Goal: Task Accomplishment & Management: Manage account settings

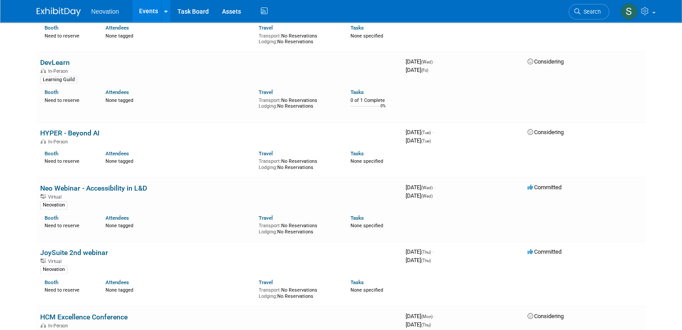
scroll to position [441, 0]
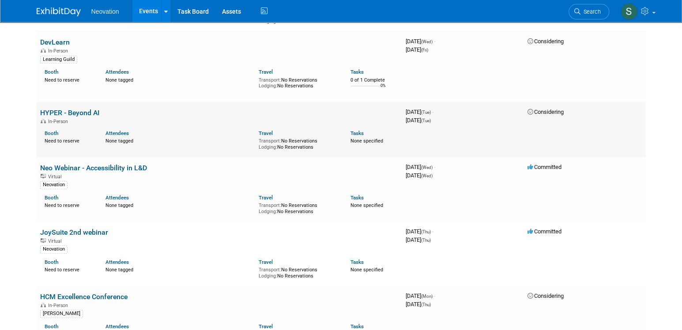
click at [53, 117] on link "HYPER - Beyond AI" at bounding box center [69, 113] width 59 height 8
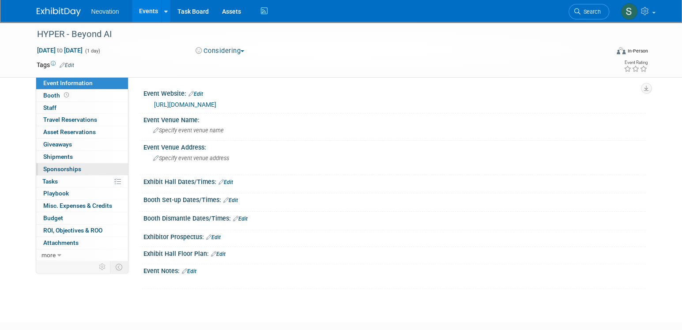
click at [56, 166] on span "Sponsorships 0" at bounding box center [62, 168] width 38 height 7
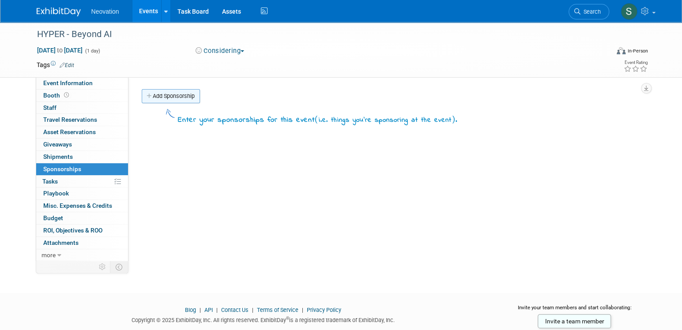
click at [175, 95] on link "Add Sponsorship" at bounding box center [171, 96] width 58 height 14
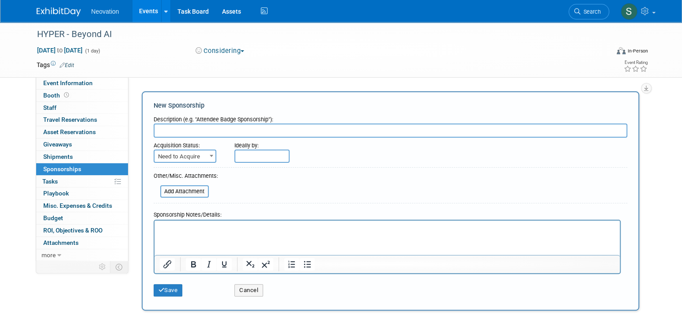
click at [192, 229] on p "Rich Text Area. Press ALT-0 for help." at bounding box center [386, 228] width 455 height 9
click at [279, 222] on html "﻿HYPER Winnipeg 2025 - Sponsorship.pdf" at bounding box center [386, 227] width 465 height 12
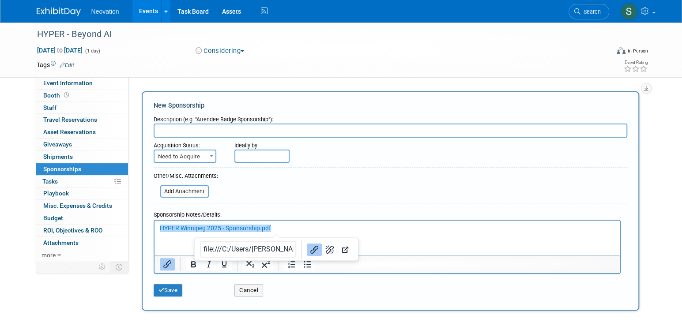
click at [281, 228] on p "HYPER Winnipeg 2025 - Sponsorship.pdf﻿" at bounding box center [386, 228] width 455 height 9
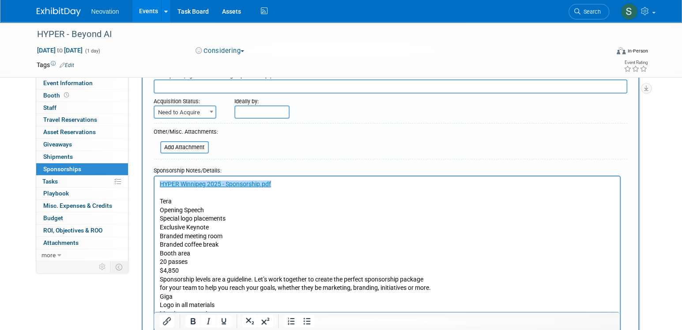
click at [366, 236] on p "﻿HYPER Winnipeg 2025 - Sponsorship.pdf Tera Opening Speech Special logo placeme…" at bounding box center [386, 296] width 455 height 233
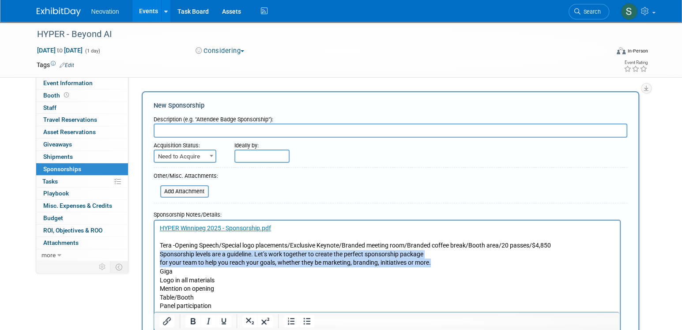
drag, startPoint x: 436, startPoint y: 262, endPoint x: 307, endPoint y: 476, distance: 249.9
click at [154, 256] on html "HYPER Winnipeg 2025 - Sponsorship.pdf Tera - Opening Speech/ Special logo place…" at bounding box center [386, 305] width 465 height 168
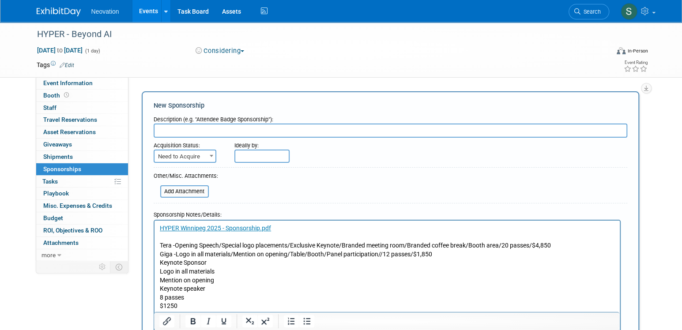
click at [225, 263] on p "HYPER Winnipeg 2025 - Sponsorship.pdf Tera - Opening Speech/ Special logo place…" at bounding box center [386, 271] width 455 height 95
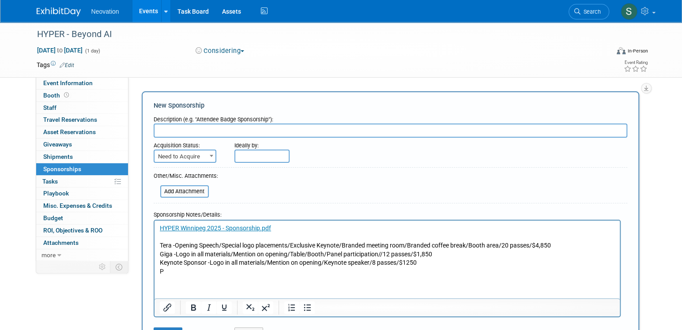
click at [163, 273] on p "HYPER Winnipeg 2025 - Sponsorship.pdf Tera - Opening Speech/ Special logo place…" at bounding box center [386, 250] width 455 height 52
click at [163, 271] on p "HYPER Winnipeg 2025 - Sponsorship.pdf Tera - Opening Speech/ Special logo place…" at bounding box center [386, 250] width 455 height 52
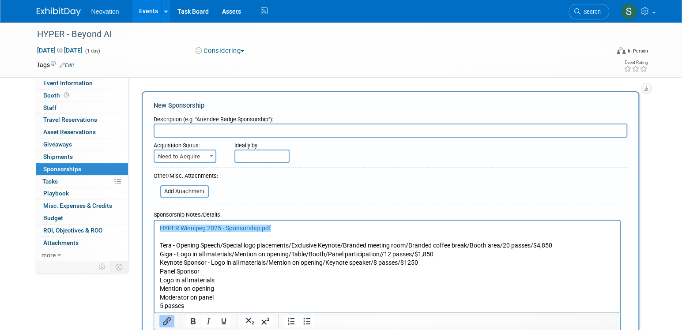
scroll to position [7, 0]
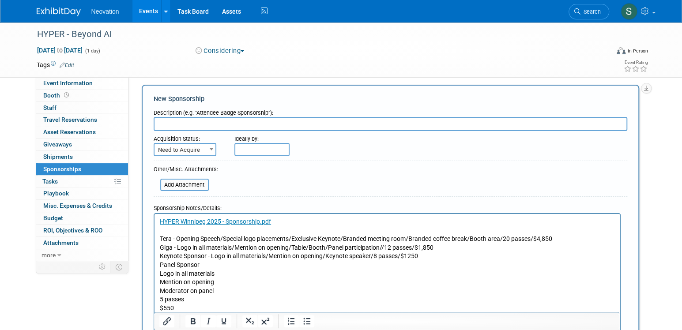
click at [234, 265] on p "HYPER Winnipeg 2025 - Sponsorship.pdf Tera - Opening Speech/Special logo placem…" at bounding box center [386, 264] width 455 height 95
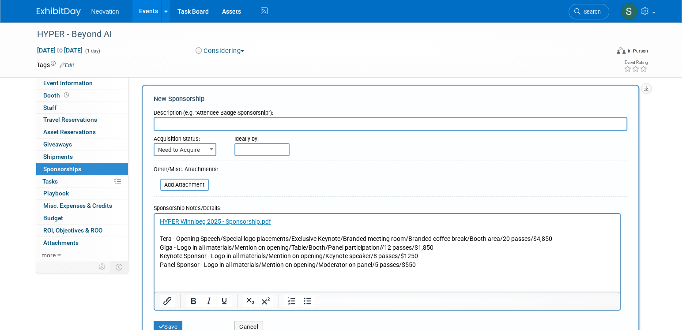
click at [434, 270] on html "HYPER Winnipeg 2025 - Sponsorship.pdf Tera - Opening Speech/Special logo placem…" at bounding box center [386, 242] width 465 height 56
click at [214, 270] on html "HYPER Winnipeg 2025 - Sponsorship.pdf Tera - Opening Speech/Special logo placem…" at bounding box center [386, 242] width 465 height 56
drag, startPoint x: 456, startPoint y: 265, endPoint x: 498, endPoint y: 265, distance: 42.3
click at [456, 264] on p "HYPER Winnipeg 2025 - Sponsorship.pdf Tera - Opening Speech/Special logo placem…" at bounding box center [386, 243] width 455 height 52
click at [221, 120] on input "text" at bounding box center [390, 124] width 473 height 14
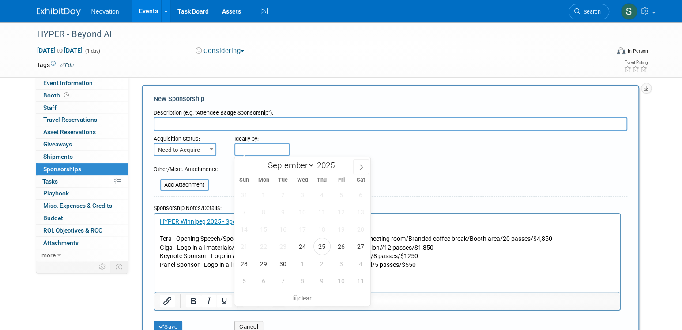
click at [258, 149] on input "text" at bounding box center [261, 149] width 55 height 13
click at [360, 164] on icon at bounding box center [361, 167] width 6 height 6
select select "9"
click at [339, 194] on span "3" at bounding box center [340, 194] width 17 height 17
type input "Oct 3, 2025"
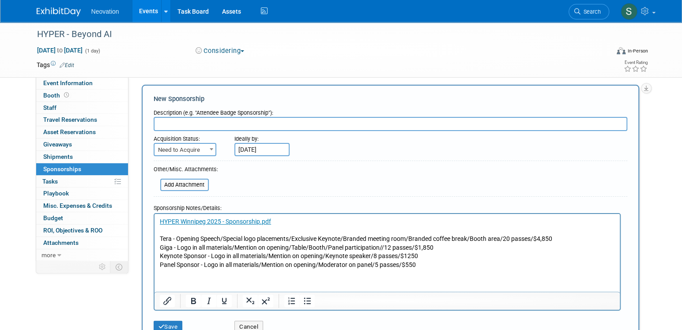
click at [217, 122] on input "text" at bounding box center [390, 124] width 473 height 14
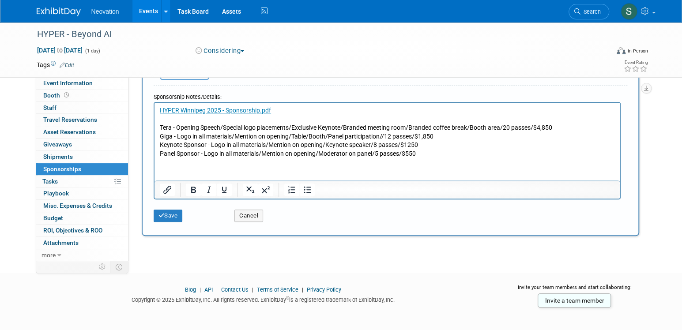
scroll to position [121, 0]
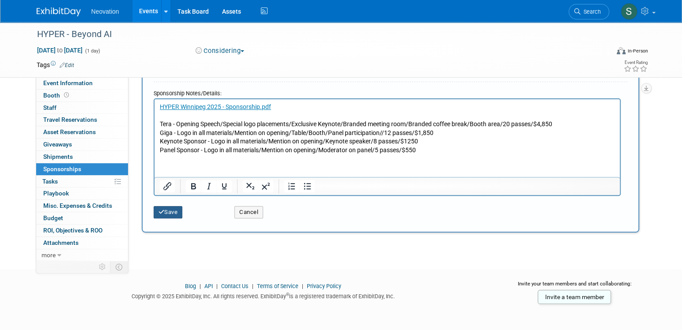
type input "deciding on sponsorship level"
click at [164, 214] on button "Save" at bounding box center [168, 212] width 29 height 12
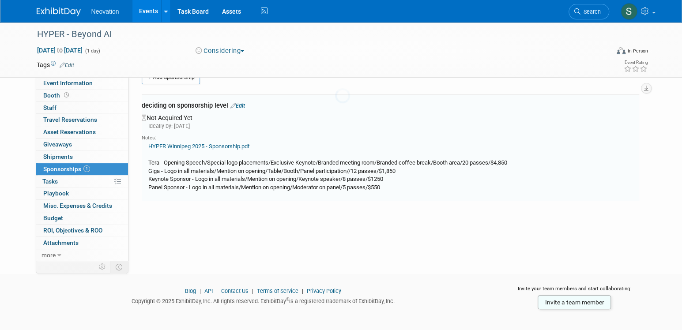
scroll to position [19, 0]
click at [68, 64] on link "Edit" at bounding box center [67, 65] width 15 height 6
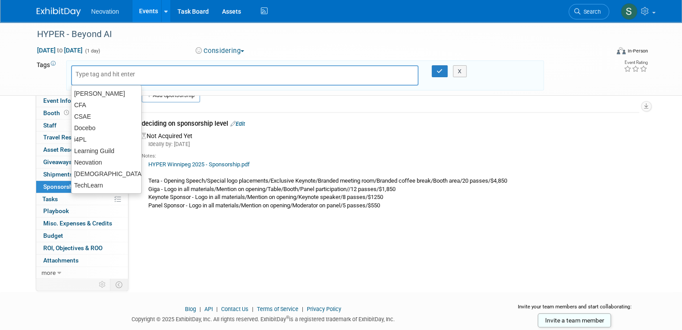
click at [113, 76] on input "text" at bounding box center [110, 74] width 71 height 9
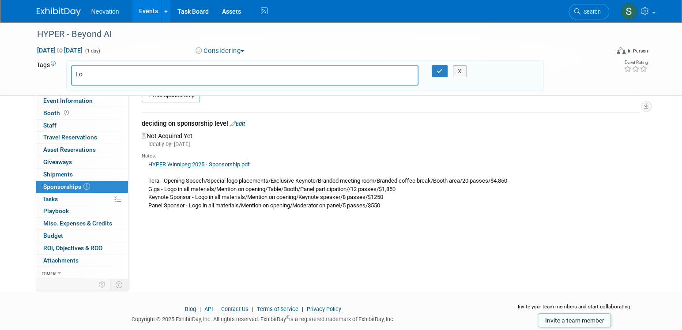
type input "L"
type input "[GEOGRAPHIC_DATA]"
click at [436, 68] on icon "button" at bounding box center [439, 71] width 6 height 6
type input "[GEOGRAPHIC_DATA]"
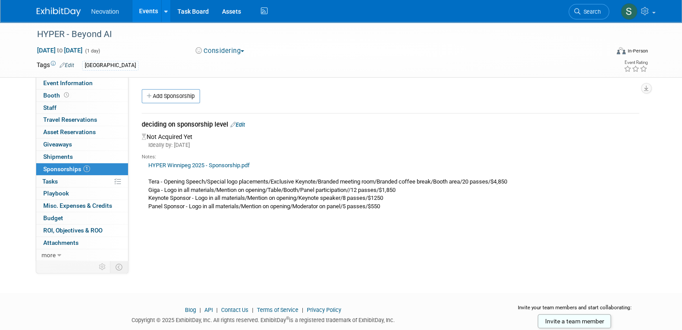
scroll to position [0, 0]
click at [195, 8] on link "Task Board" at bounding box center [193, 11] width 45 height 22
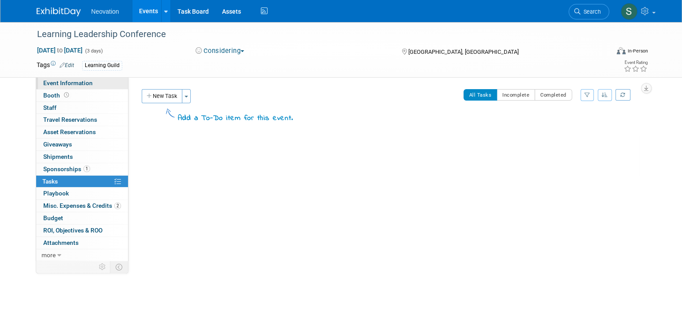
click at [84, 82] on span "Event Information" at bounding box center [67, 82] width 49 height 7
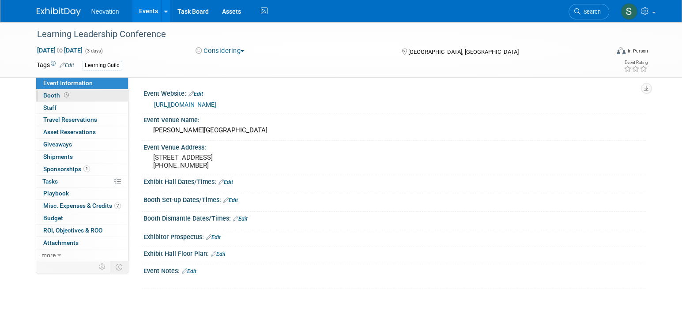
click at [59, 94] on span "Booth" at bounding box center [56, 95] width 27 height 7
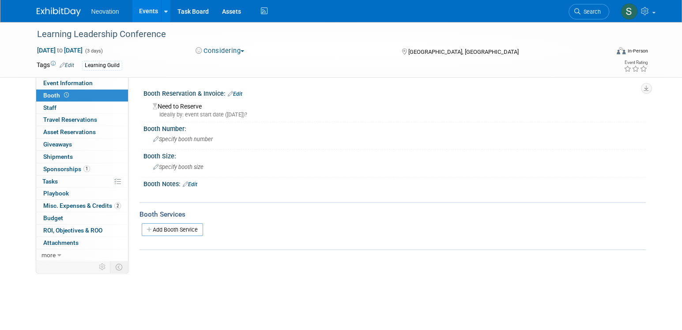
click at [244, 51] on span "button" at bounding box center [242, 51] width 4 height 2
click at [227, 86] on link "Not Going" at bounding box center [228, 90] width 70 height 12
click at [147, 11] on link "Events" at bounding box center [148, 11] width 32 height 22
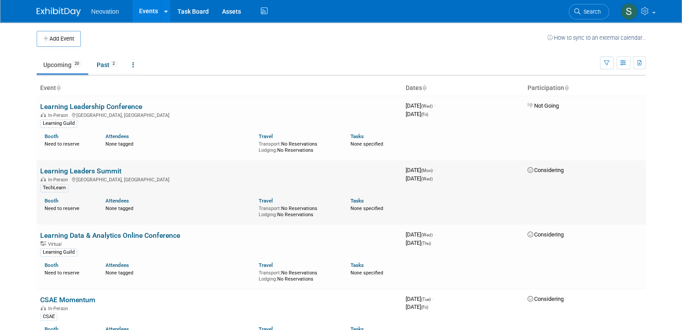
click at [76, 169] on link "Learning Leaders Summit" at bounding box center [80, 171] width 81 height 8
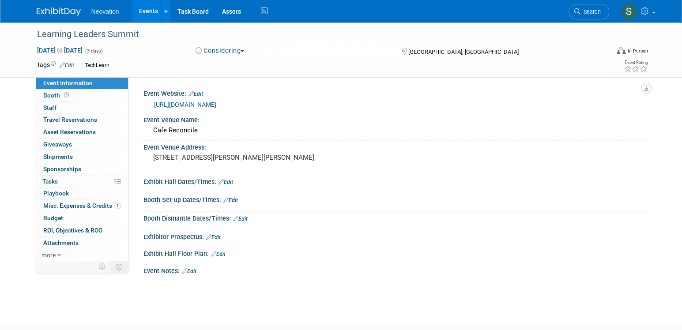
click at [244, 49] on button "Considering" at bounding box center [219, 50] width 55 height 9
click at [231, 89] on link "Not Going" at bounding box center [228, 90] width 70 height 12
click at [146, 11] on link "Events" at bounding box center [148, 11] width 32 height 22
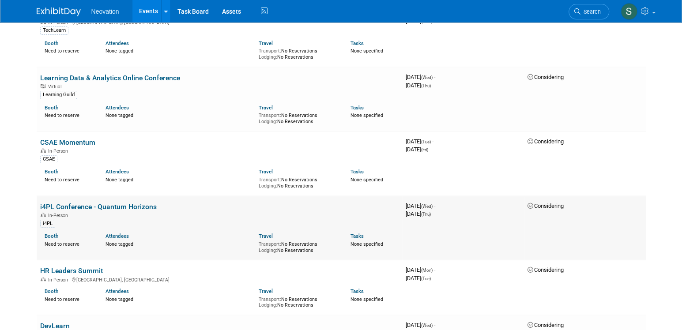
scroll to position [176, 0]
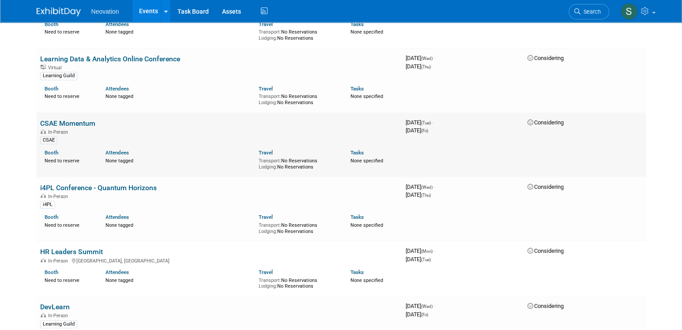
click at [79, 127] on link "CSAE Momentum" at bounding box center [67, 123] width 55 height 8
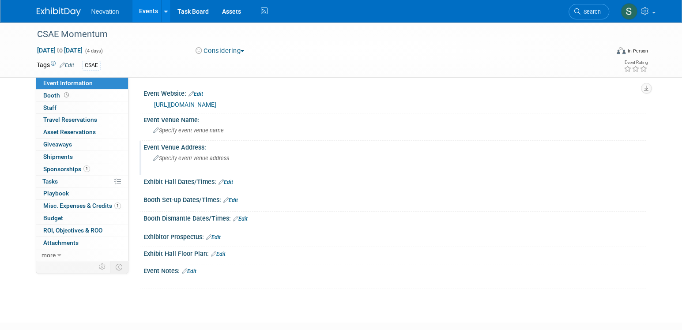
click at [200, 157] on span "Specify event venue address" at bounding box center [191, 158] width 76 height 7
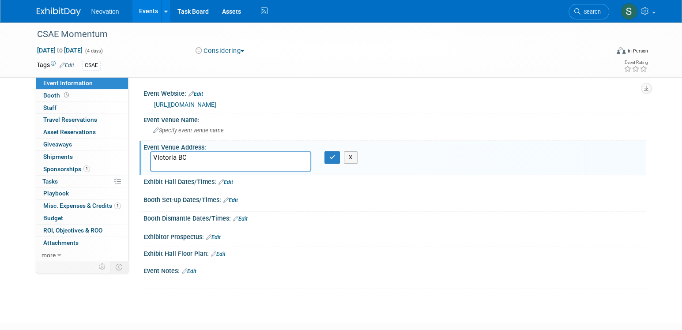
type textarea "Victoria BC"
click at [244, 51] on span "button" at bounding box center [242, 51] width 4 height 2
click at [230, 86] on link "Not Going" at bounding box center [228, 90] width 70 height 12
click at [332, 159] on icon "button" at bounding box center [332, 157] width 6 height 6
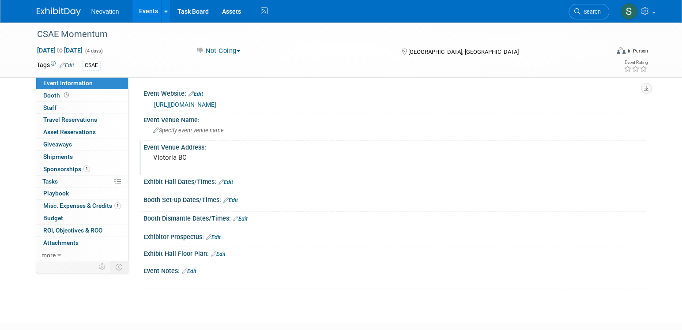
click at [155, 10] on link "Events" at bounding box center [148, 11] width 32 height 22
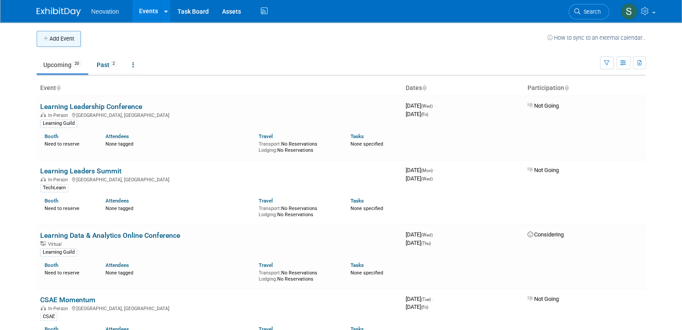
click at [58, 36] on button "Add Event" at bounding box center [59, 39] width 44 height 16
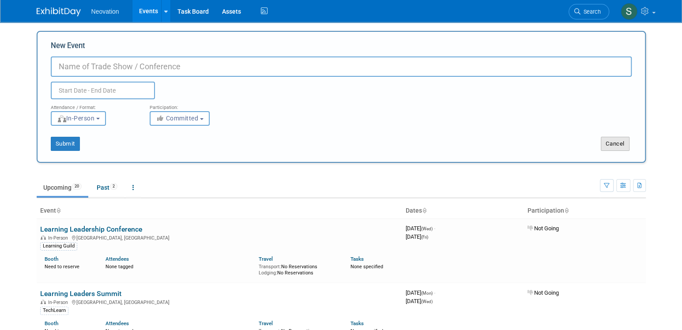
click at [614, 146] on button "Cancel" at bounding box center [614, 144] width 29 height 14
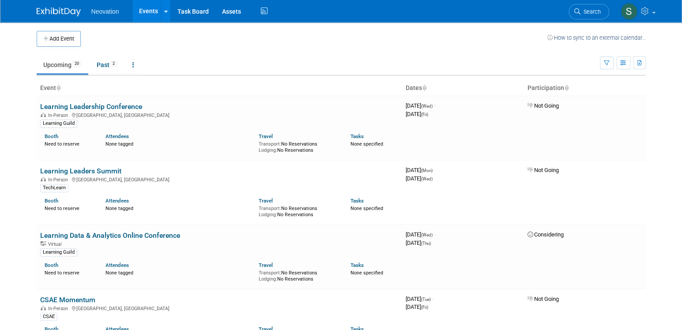
click at [151, 11] on link "Events" at bounding box center [148, 11] width 32 height 22
click at [60, 39] on button "Add Event" at bounding box center [59, 39] width 44 height 16
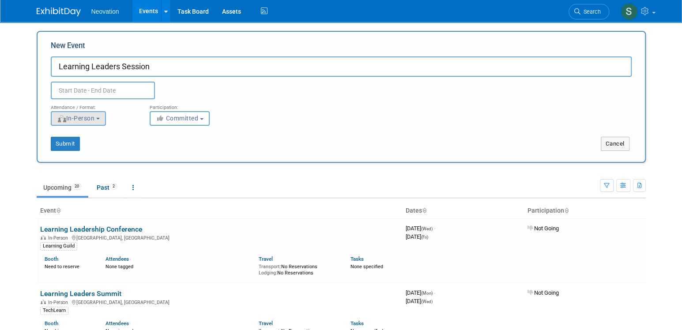
type input "Learning Leaders Session"
click at [90, 121] on span "In-Person" at bounding box center [76, 118] width 38 height 7
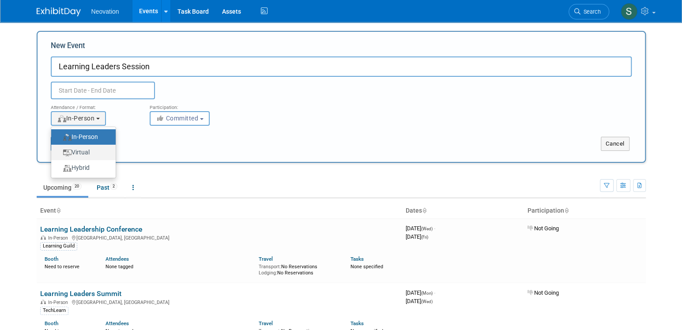
click at [89, 152] on label "Virtual" at bounding box center [81, 152] width 51 height 12
click at [59, 152] on input "Virtual" at bounding box center [56, 153] width 6 height 6
select select "2"
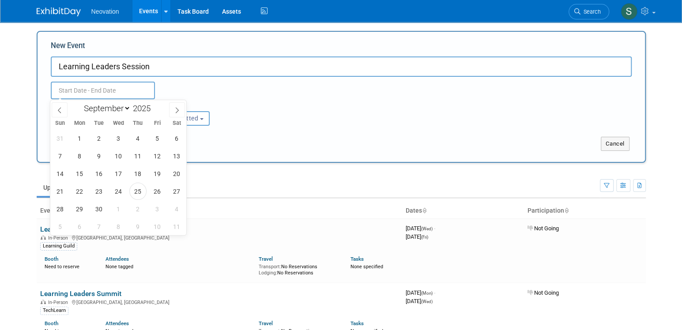
click at [98, 88] on input "text" at bounding box center [103, 91] width 104 height 18
click at [177, 107] on icon at bounding box center [177, 110] width 6 height 6
select select "9"
click at [115, 153] on span "8" at bounding box center [118, 155] width 17 height 17
type input "Oct 8, 2025 to Oct 8, 2025"
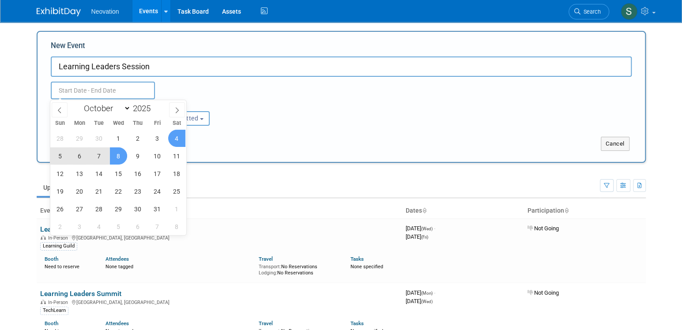
type input "Oct 8, 2025 to Oct 8, 2025"
click at [259, 131] on div "Submit Cancel" at bounding box center [341, 138] width 594 height 25
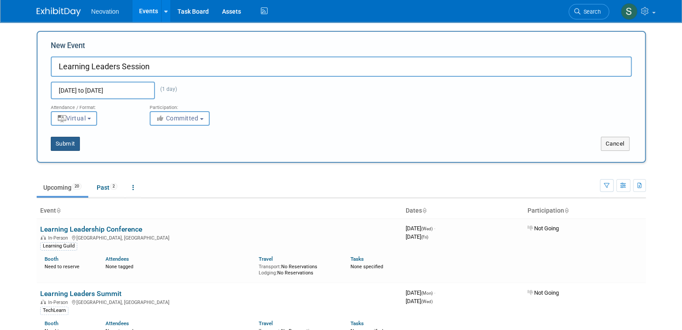
click at [66, 144] on button "Submit" at bounding box center [65, 144] width 29 height 14
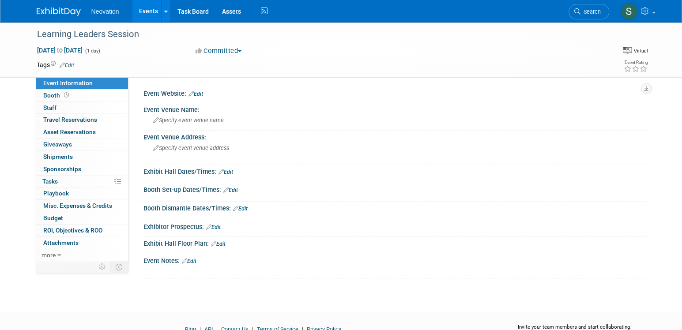
click at [68, 63] on link "Edit" at bounding box center [67, 65] width 15 height 6
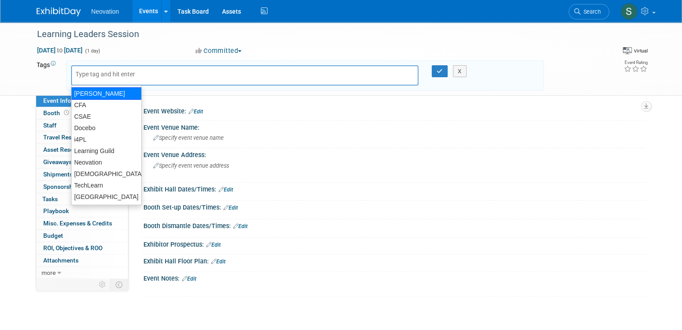
click at [116, 71] on input "text" at bounding box center [110, 74] width 71 height 9
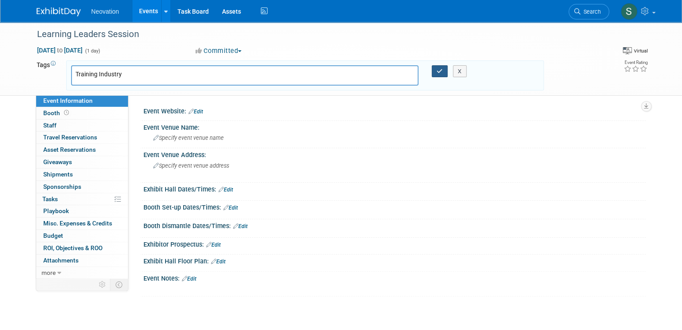
type input "Training Industry"
click at [435, 71] on button "button" at bounding box center [439, 71] width 16 height 12
type input "Training Industry"
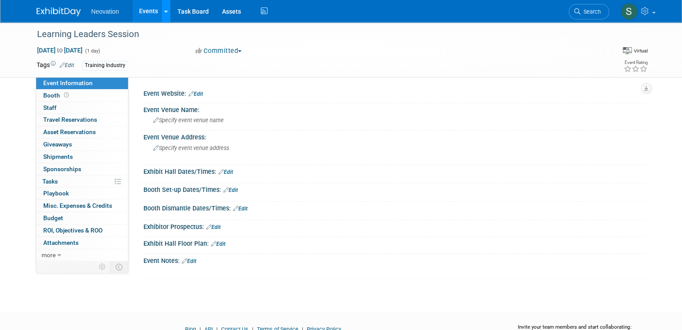
click at [163, 11] on link at bounding box center [165, 11] width 9 height 22
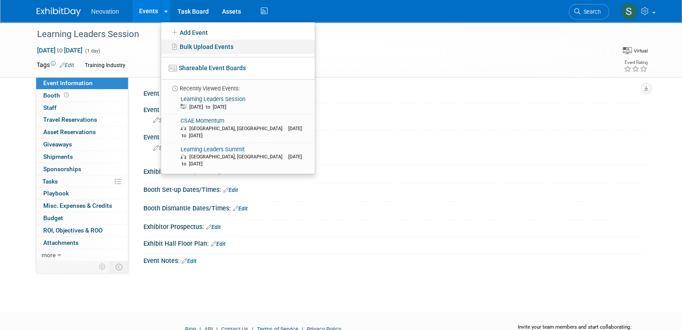
click at [200, 45] on link "Bulk Upload Events" at bounding box center [238, 47] width 154 height 14
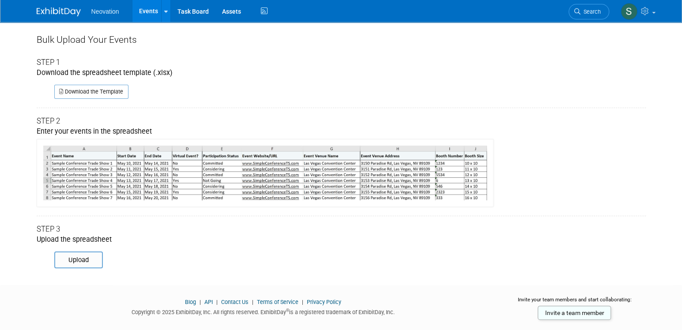
click at [134, 161] on img at bounding box center [265, 173] width 457 height 68
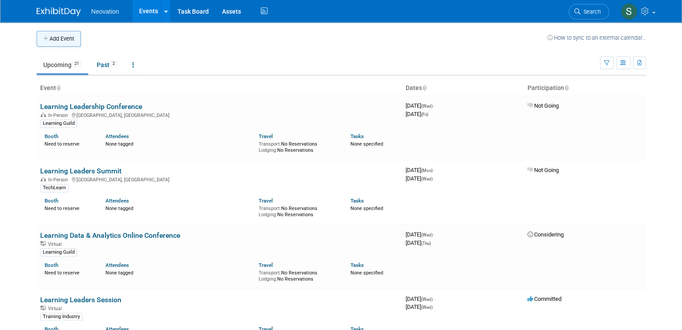
click at [58, 35] on button "Add Event" at bounding box center [59, 39] width 44 height 16
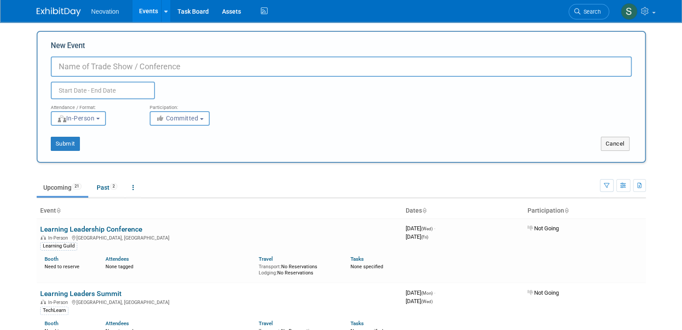
click at [380, 19] on div "Neovation Events Add Event Bulk Upload Events Shareable Event Boards Recently V…" at bounding box center [341, 11] width 609 height 22
click at [156, 11] on link "Events" at bounding box center [148, 11] width 32 height 22
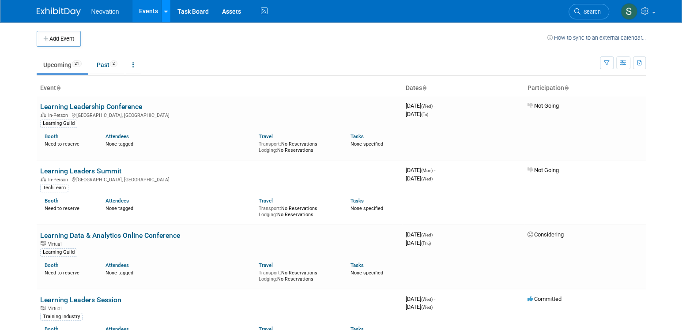
click at [161, 12] on link at bounding box center [165, 11] width 9 height 22
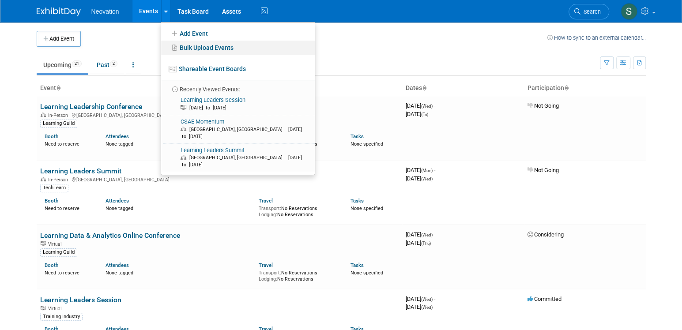
click at [195, 45] on link "Bulk Upload Events" at bounding box center [238, 48] width 154 height 14
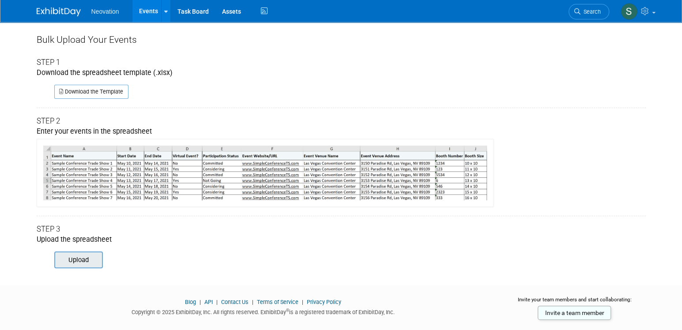
click at [77, 258] on input "file" at bounding box center [42, 259] width 120 height 15
type input "C:\fakepath\Untitled spreadsheet - Sheet1 (1).csv"
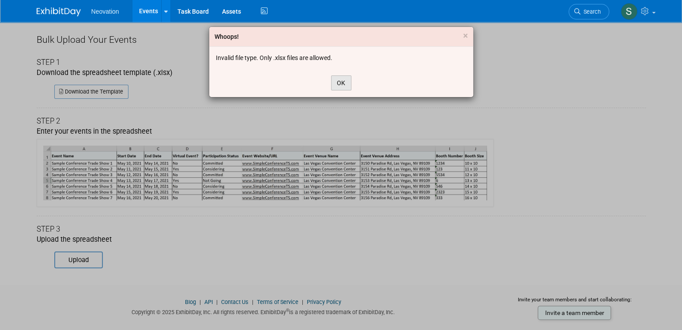
click at [341, 83] on button "OK" at bounding box center [341, 82] width 20 height 15
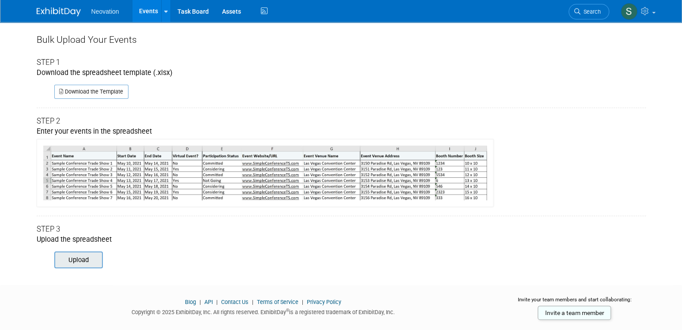
click at [72, 258] on input "file" at bounding box center [42, 259] width 120 height 15
type input "C:\fakepath\ExhibitDay Training Industry Upload.xlsx"
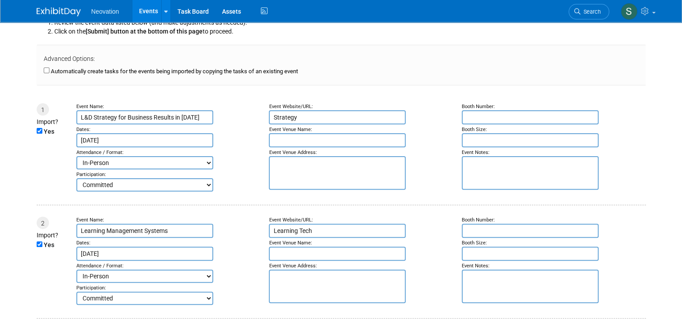
scroll to position [88, 0]
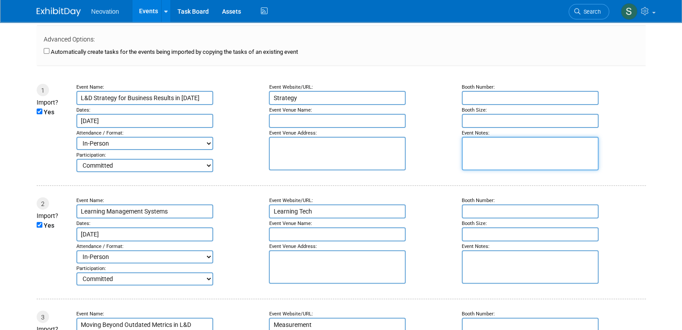
click at [491, 159] on textarea at bounding box center [529, 154] width 137 height 34
paste textarea "Strategy"
type textarea "Strategy"
click at [209, 167] on select "Committed Considering Not Going" at bounding box center [144, 165] width 137 height 13
select select "2"
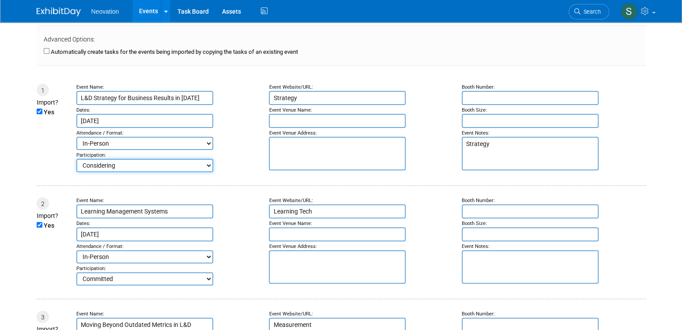
click at [76, 160] on select "Committed Considering Not Going" at bounding box center [144, 165] width 137 height 13
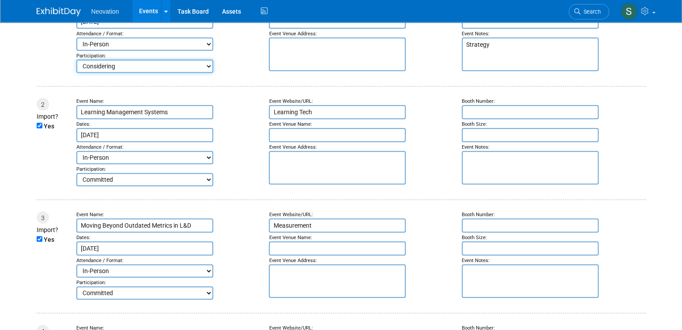
scroll to position [221, 0]
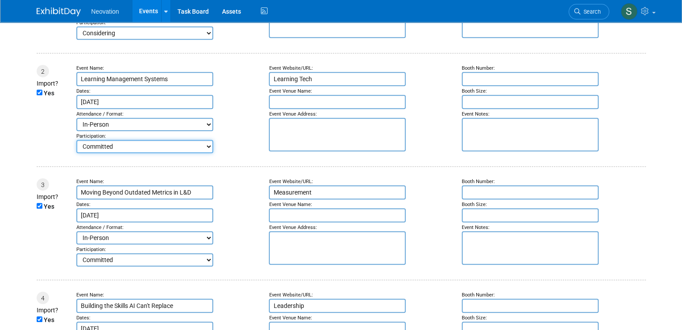
click at [206, 151] on select "Committed Considering Not Going" at bounding box center [144, 146] width 137 height 13
select select "2"
click at [76, 143] on select "Committed Considering Not Going" at bounding box center [144, 146] width 137 height 13
click at [496, 134] on textarea at bounding box center [529, 135] width 137 height 34
paste textarea "Learning Tech"
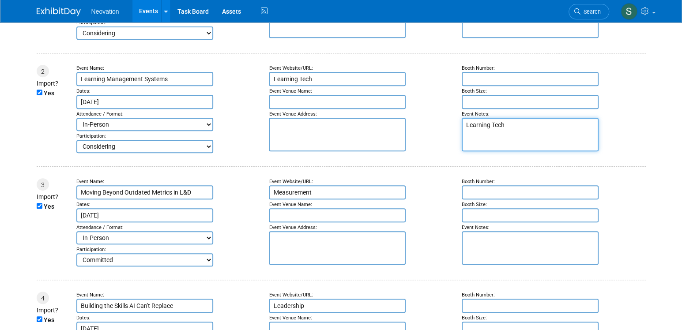
type textarea "Learning Tech"
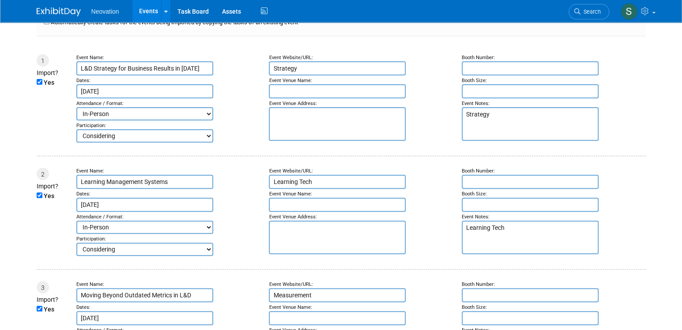
scroll to position [88, 0]
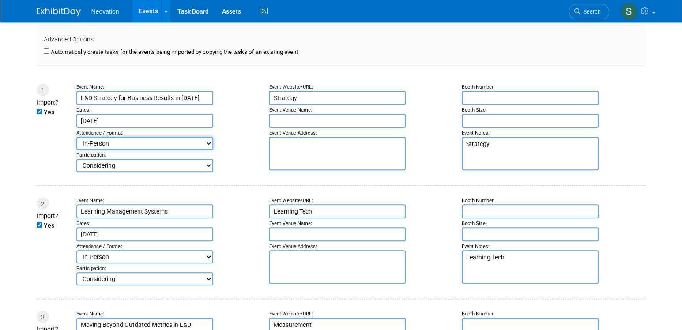
click at [206, 144] on select "In-Person Virtual Hybrid" at bounding box center [144, 143] width 137 height 13
select select "2"
click at [76, 138] on select "In-Person Virtual Hybrid" at bounding box center [144, 143] width 137 height 13
click at [206, 260] on select "In-Person Virtual Hybrid" at bounding box center [144, 256] width 137 height 13
select select "2"
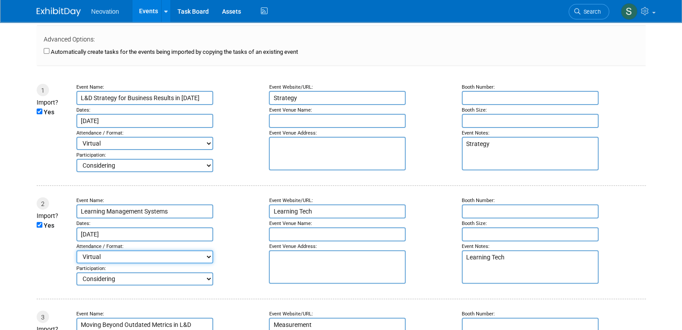
click at [76, 253] on select "In-Person Virtual Hybrid" at bounding box center [144, 256] width 137 height 13
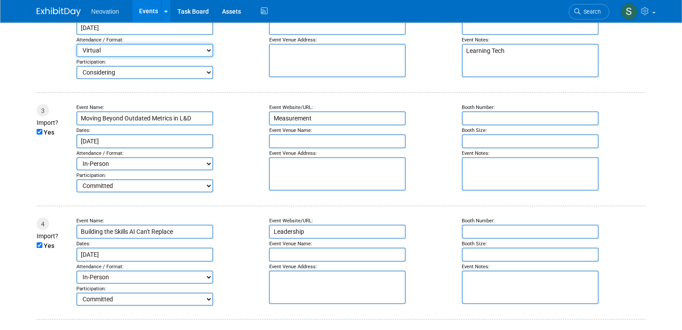
scroll to position [309, 0]
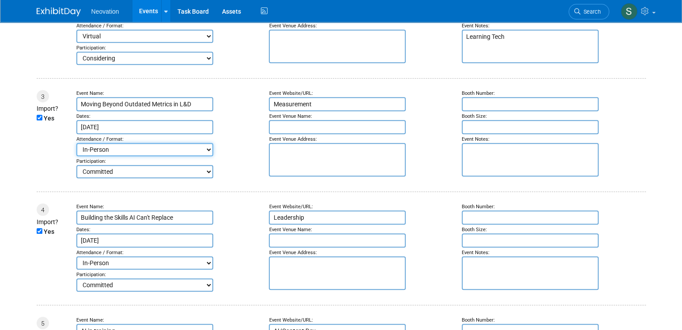
click at [208, 155] on select "In-Person Virtual Hybrid" at bounding box center [144, 149] width 137 height 13
select select "2"
click at [76, 148] on select "In-Person Virtual Hybrid" at bounding box center [144, 149] width 137 height 13
click at [208, 178] on select "Committed Considering Not Going" at bounding box center [144, 171] width 137 height 13
select select "2"
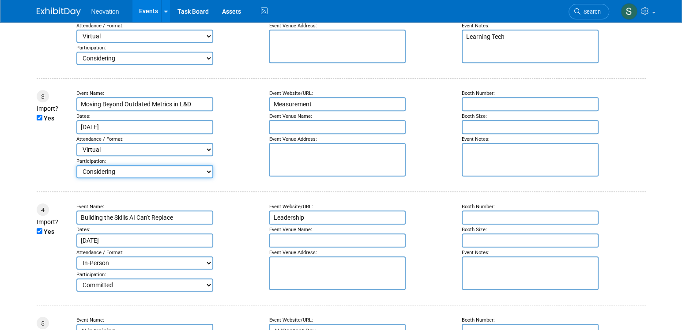
click at [76, 170] on select "Committed Considering Not Going" at bounding box center [144, 171] width 137 height 13
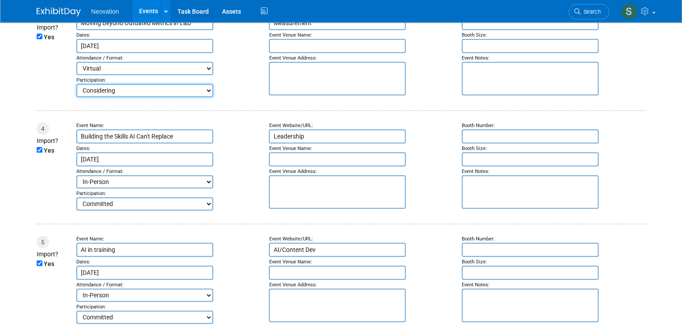
scroll to position [441, 0]
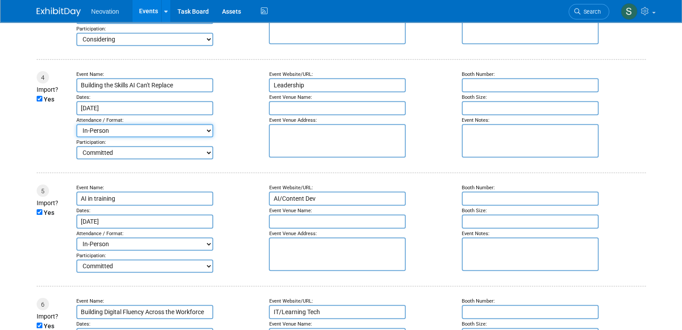
click at [205, 135] on select "In-Person Virtual Hybrid" at bounding box center [144, 130] width 137 height 13
select select "2"
click at [76, 131] on select "In-Person Virtual Hybrid" at bounding box center [144, 130] width 137 height 13
click at [203, 159] on select "Committed Considering Not Going" at bounding box center [144, 152] width 137 height 13
select select "2"
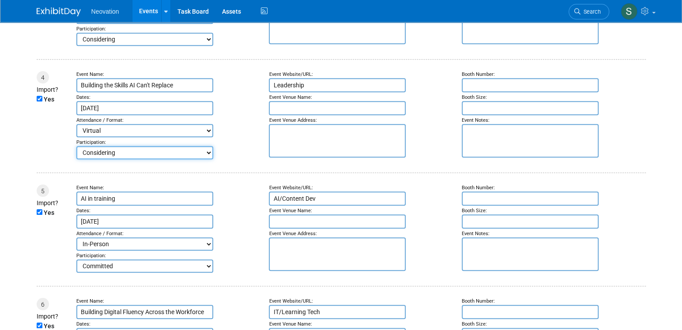
click at [76, 154] on select "Committed Considering Not Going" at bounding box center [144, 152] width 137 height 13
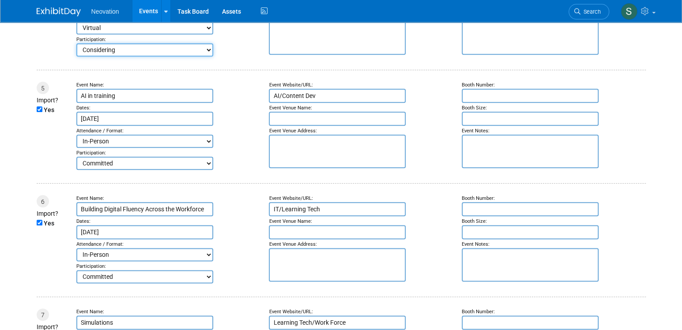
scroll to position [573, 0]
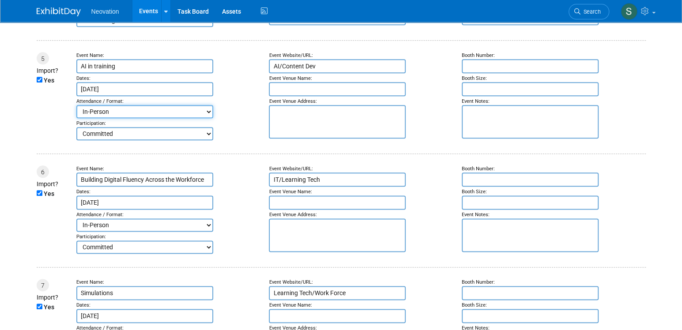
click at [202, 118] on select "In-Person Virtual Hybrid" at bounding box center [144, 111] width 137 height 13
click at [204, 118] on select "In-Person Virtual Hybrid" at bounding box center [144, 111] width 137 height 13
select select "2"
click at [76, 114] on select "In-Person Virtual Hybrid" at bounding box center [144, 111] width 137 height 13
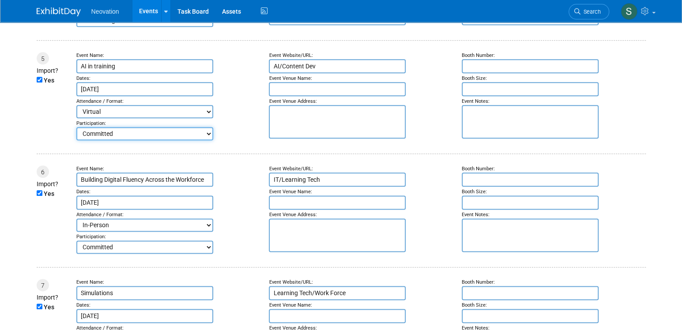
click at [203, 140] on select "Committed Considering Not Going" at bounding box center [144, 133] width 137 height 13
select select "2"
click at [76, 137] on select "Committed Considering Not Going" at bounding box center [144, 133] width 137 height 13
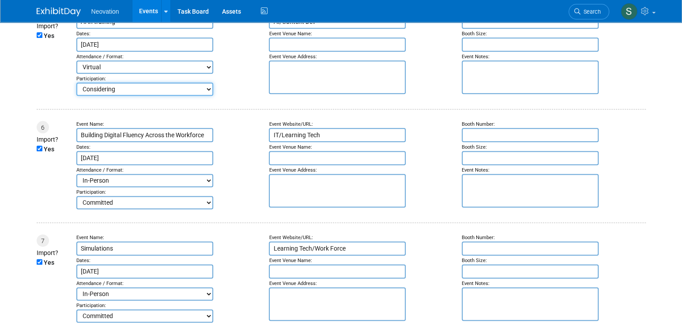
scroll to position [662, 0]
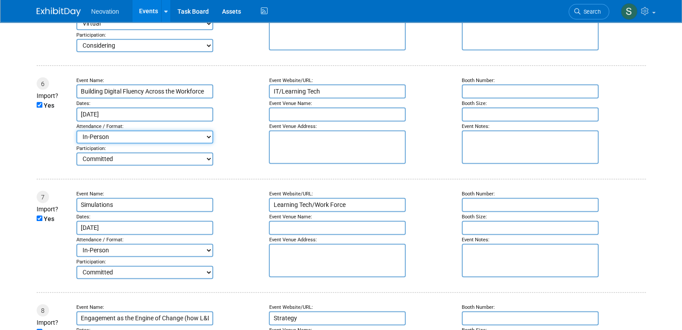
click at [205, 143] on select "In-Person Virtual Hybrid" at bounding box center [144, 136] width 137 height 13
select select "2"
click at [76, 141] on select "In-Person Virtual Hybrid" at bounding box center [144, 136] width 137 height 13
click at [202, 165] on select "Committed Considering Not Going" at bounding box center [144, 158] width 137 height 13
select select "2"
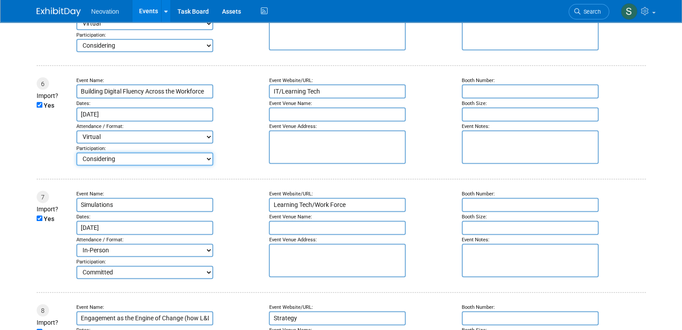
click at [76, 164] on select "Committed Considering Not Going" at bounding box center [144, 158] width 137 height 13
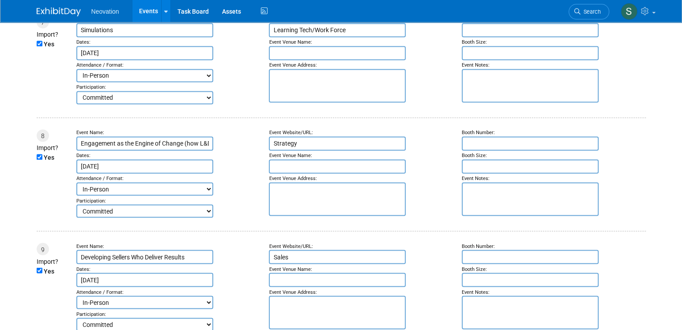
scroll to position [838, 0]
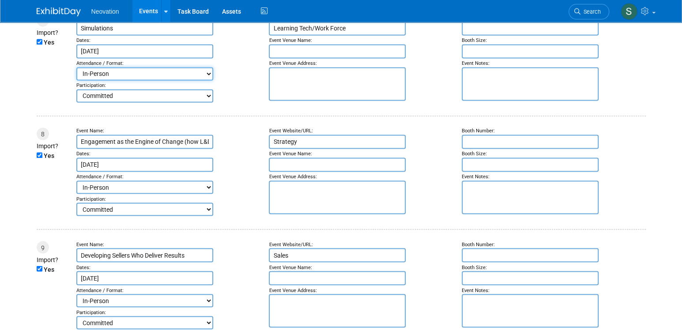
click at [203, 80] on select "In-Person Virtual Hybrid" at bounding box center [144, 73] width 137 height 13
select select "2"
click at [76, 80] on select "In-Person Virtual Hybrid" at bounding box center [144, 73] width 137 height 13
click at [204, 102] on select "Committed Considering Not Going" at bounding box center [144, 95] width 137 height 13
select select "2"
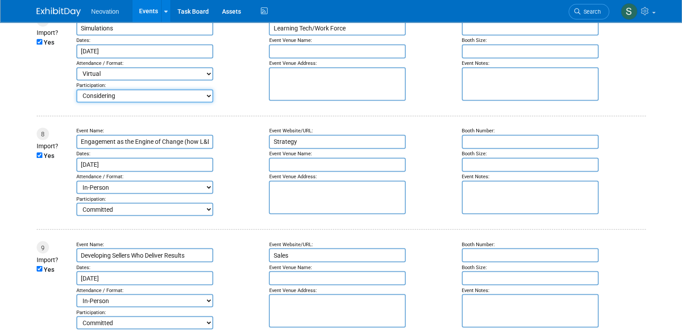
click at [76, 102] on select "Committed Considering Not Going" at bounding box center [144, 95] width 137 height 13
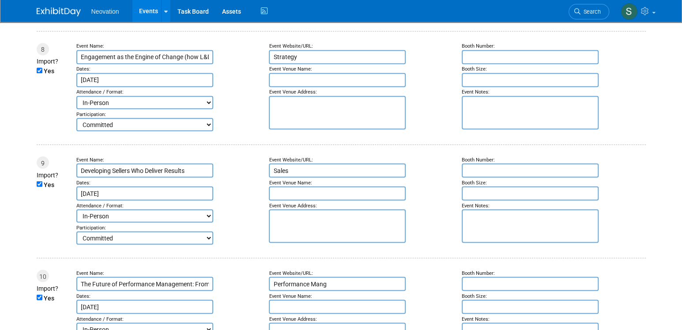
scroll to position [926, 0]
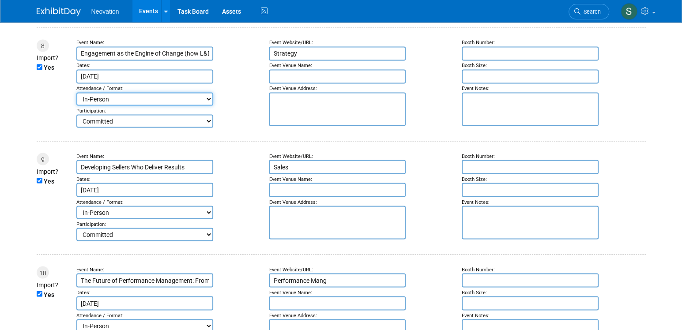
click at [207, 105] on select "In-Person Virtual Hybrid" at bounding box center [144, 98] width 137 height 13
select select "2"
click at [76, 105] on select "In-Person Virtual Hybrid" at bounding box center [144, 98] width 137 height 13
click at [204, 127] on select "Committed Considering Not Going" at bounding box center [144, 120] width 137 height 13
select select "2"
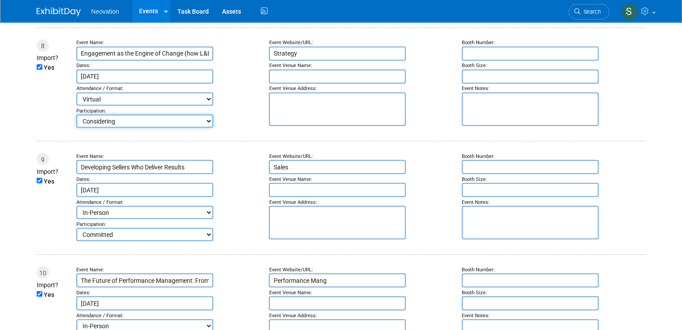
click at [76, 127] on select "Committed Considering Not Going" at bounding box center [144, 120] width 137 height 13
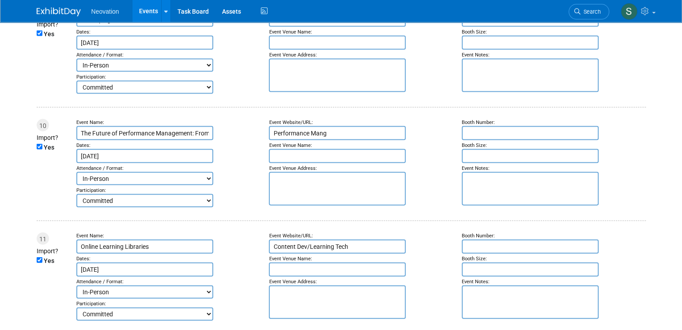
scroll to position [1103, 0]
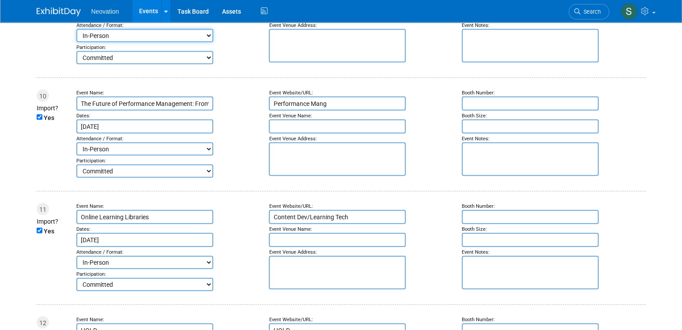
click at [206, 42] on select "In-Person Virtual Hybrid" at bounding box center [144, 35] width 137 height 13
select select "2"
click at [76, 42] on select "In-Person Virtual Hybrid" at bounding box center [144, 35] width 137 height 13
click at [202, 64] on select "Committed Considering Not Going" at bounding box center [144, 57] width 137 height 13
select select "2"
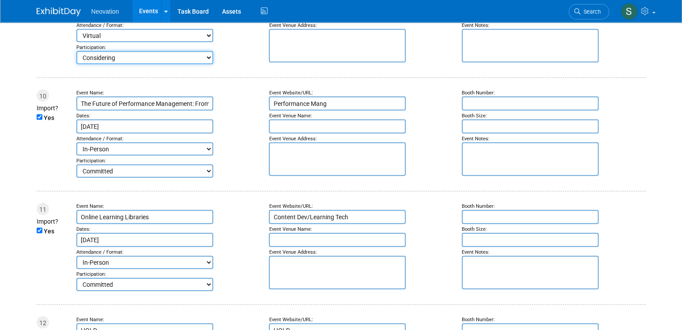
click at [76, 64] on select "Committed Considering Not Going" at bounding box center [144, 57] width 137 height 13
click at [206, 156] on select "In-Person Virtual Hybrid" at bounding box center [144, 148] width 137 height 13
select select "2"
click at [76, 156] on select "In-Person Virtual Hybrid" at bounding box center [144, 148] width 137 height 13
click at [206, 178] on select "Committed Considering Not Going" at bounding box center [144, 171] width 137 height 13
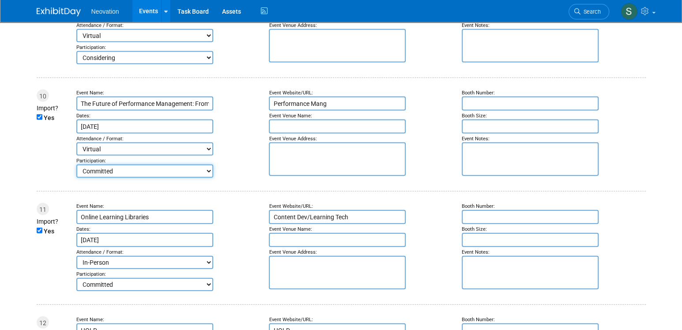
select select "2"
click at [76, 178] on select "Committed Considering Not Going" at bounding box center [144, 171] width 137 height 13
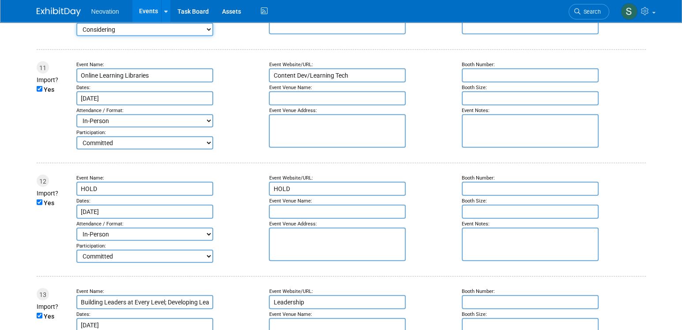
scroll to position [1279, 0]
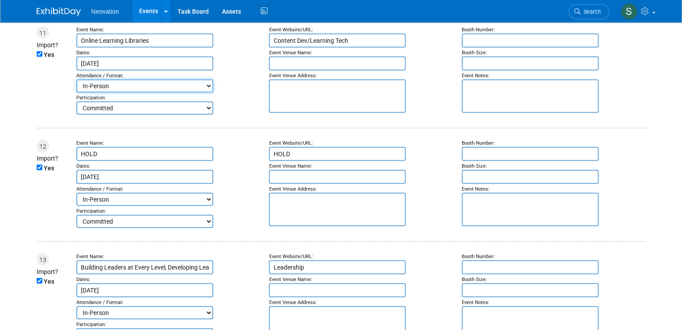
click at [207, 93] on select "In-Person Virtual Hybrid" at bounding box center [144, 85] width 137 height 13
select select "2"
click at [76, 93] on select "In-Person Virtual Hybrid" at bounding box center [144, 85] width 137 height 13
click at [205, 115] on select "Committed Considering Not Going" at bounding box center [144, 107] width 137 height 13
select select "2"
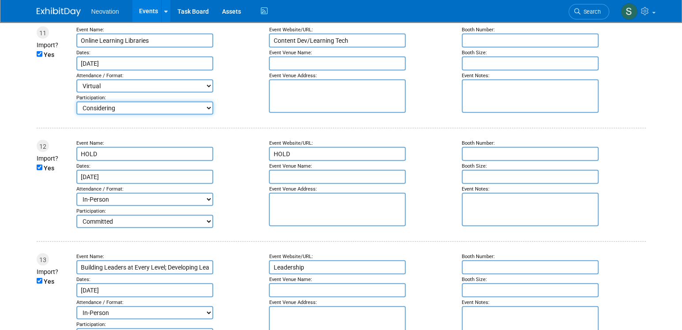
click at [76, 115] on select "Committed Considering Not Going" at bounding box center [144, 107] width 137 height 13
click at [206, 206] on select "In-Person Virtual Hybrid" at bounding box center [144, 199] width 137 height 13
select select "2"
click at [76, 206] on select "In-Person Virtual Hybrid" at bounding box center [144, 199] width 137 height 13
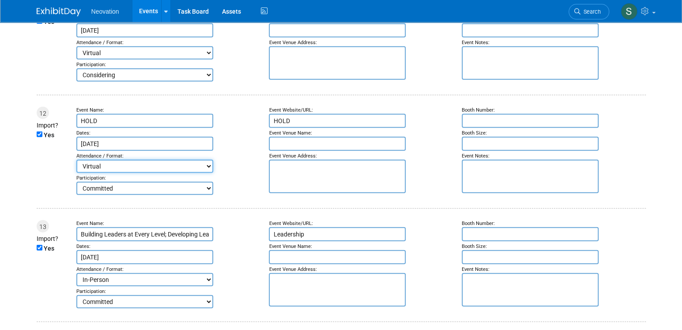
scroll to position [1456, 0]
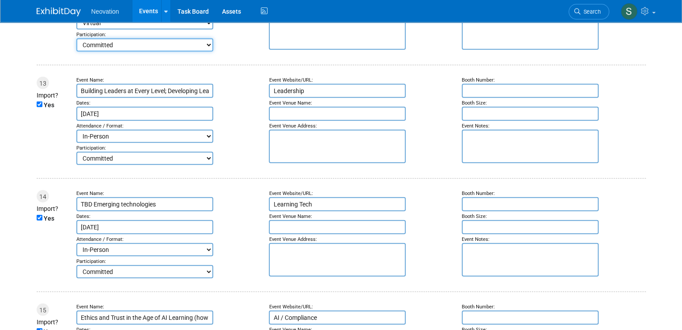
click at [207, 52] on select "Committed Considering Not Going" at bounding box center [144, 44] width 137 height 13
select select "2"
click at [76, 52] on select "Committed Considering Not Going" at bounding box center [144, 44] width 137 height 13
click at [208, 143] on select "In-Person Virtual Hybrid" at bounding box center [144, 136] width 137 height 13
select select "2"
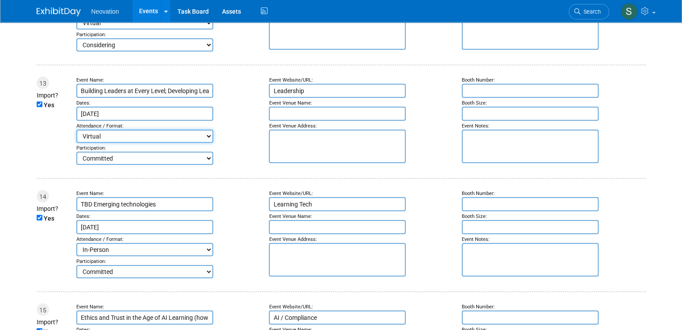
click at [76, 143] on select "In-Person Virtual Hybrid" at bounding box center [144, 136] width 137 height 13
click at [208, 165] on select "Committed Considering Not Going" at bounding box center [144, 158] width 137 height 13
select select "2"
click at [76, 165] on select "Committed Considering Not Going" at bounding box center [144, 158] width 137 height 13
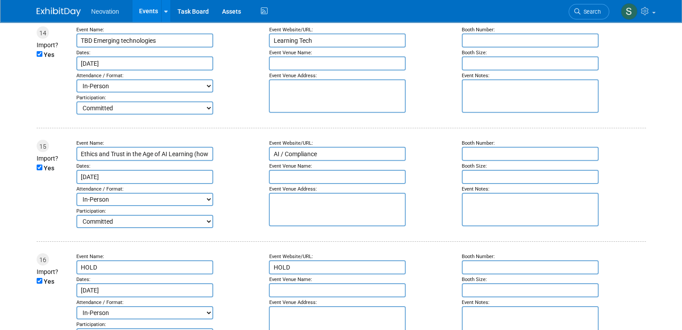
scroll to position [1632, 0]
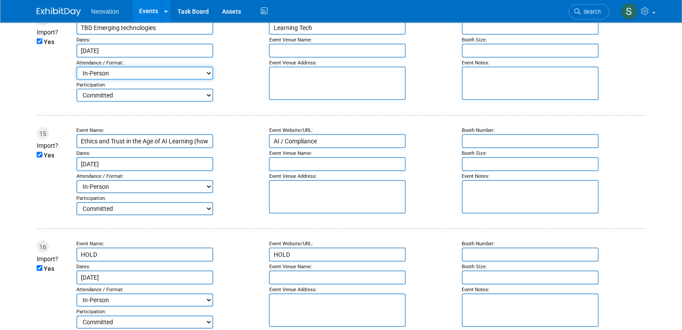
click at [206, 80] on select "In-Person Virtual Hybrid" at bounding box center [144, 73] width 137 height 13
select select "2"
click at [76, 80] on select "In-Person Virtual Hybrid" at bounding box center [144, 73] width 137 height 13
click at [205, 102] on select "Committed Considering Not Going" at bounding box center [144, 95] width 137 height 13
select select "2"
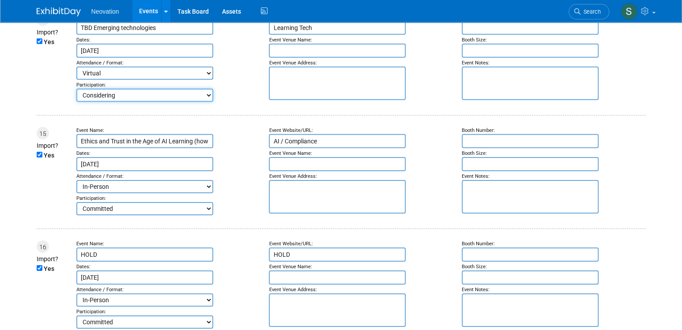
click at [76, 102] on select "Committed Considering Not Going" at bounding box center [144, 95] width 137 height 13
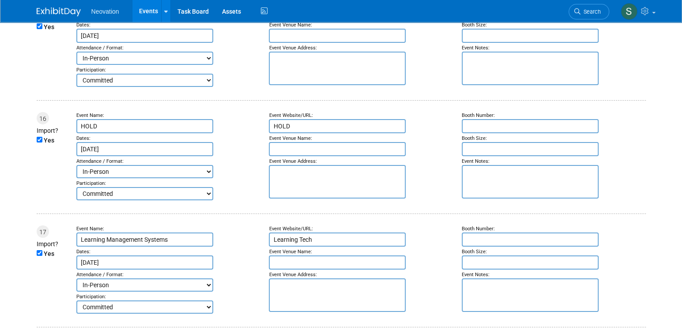
scroll to position [1764, 0]
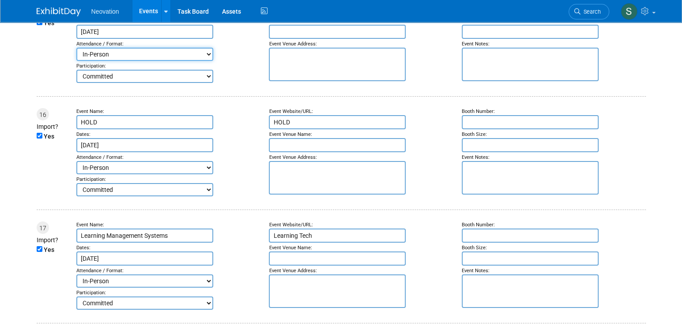
click at [204, 61] on select "In-Person Virtual Hybrid" at bounding box center [144, 54] width 137 height 13
select select "2"
click at [76, 61] on select "In-Person Virtual Hybrid" at bounding box center [144, 54] width 137 height 13
click at [206, 83] on select "Committed Considering Not Going" at bounding box center [144, 76] width 137 height 13
select select "2"
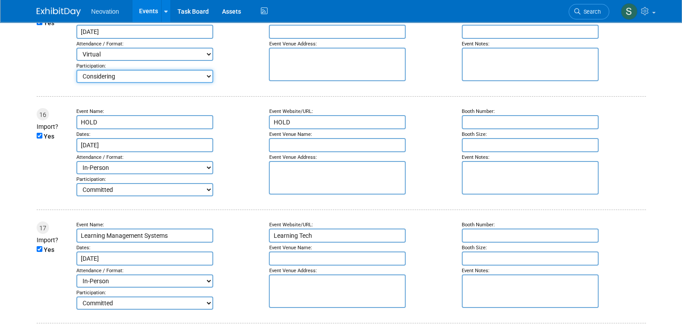
click at [76, 83] on select "Committed Considering Not Going" at bounding box center [144, 76] width 137 height 13
click at [208, 174] on select "In-Person Virtual Hybrid" at bounding box center [144, 167] width 137 height 13
select select "2"
click at [76, 174] on select "In-Person Virtual Hybrid" at bounding box center [144, 167] width 137 height 13
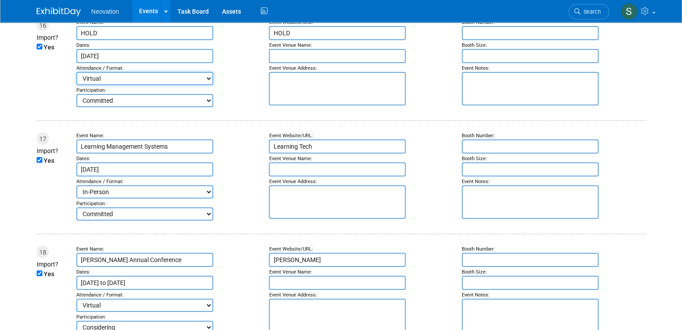
scroll to position [1897, 0]
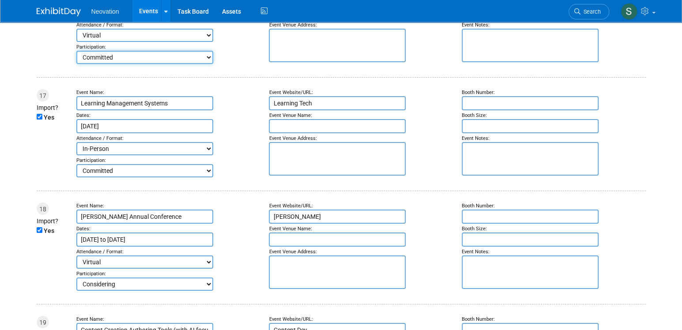
click at [202, 64] on select "Committed Considering Not Going" at bounding box center [144, 57] width 137 height 13
select select "2"
click at [76, 64] on select "Committed Considering Not Going" at bounding box center [144, 57] width 137 height 13
click at [209, 155] on select "In-Person Virtual Hybrid" at bounding box center [144, 148] width 137 height 13
select select "2"
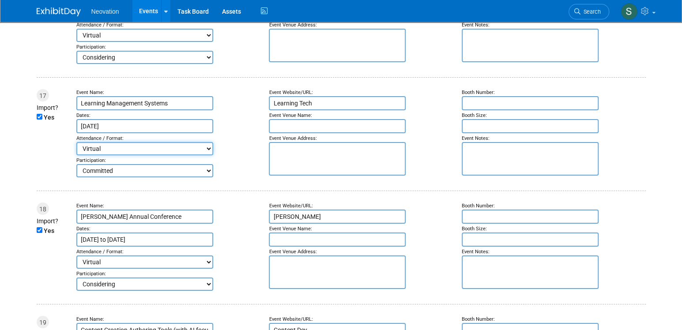
click at [76, 155] on select "In-Person Virtual Hybrid" at bounding box center [144, 148] width 137 height 13
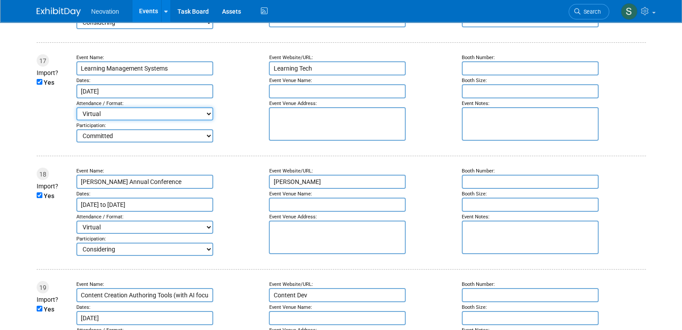
scroll to position [2073, 0]
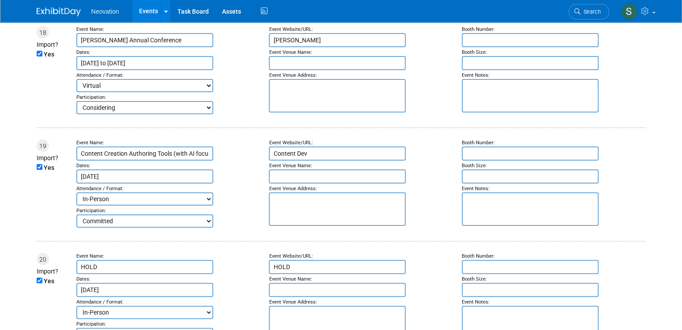
select select "2"
click at [206, 92] on select "In-Person Virtual Hybrid" at bounding box center [144, 85] width 137 height 13
click at [76, 92] on select "In-Person Virtual Hybrid" at bounding box center [144, 85] width 137 height 13
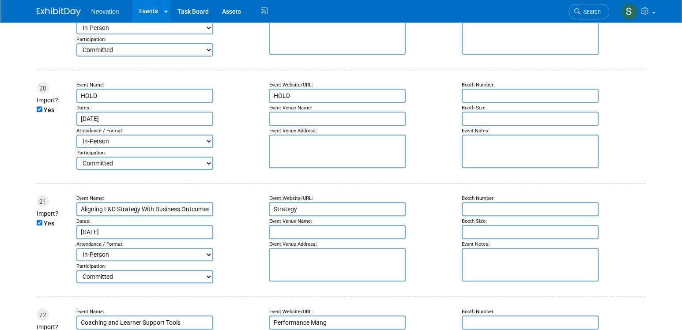
scroll to position [2250, 0]
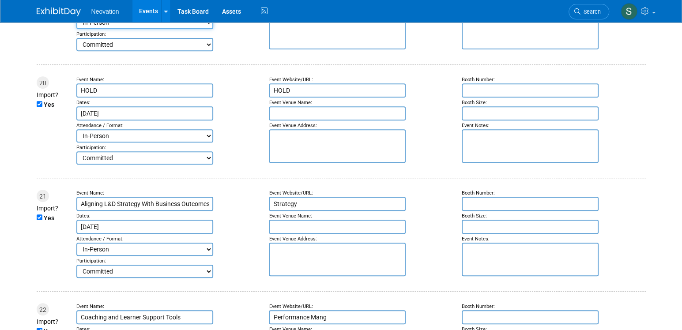
click at [206, 29] on select "In-Person Virtual Hybrid" at bounding box center [144, 22] width 137 height 13
select select "2"
click at [76, 29] on select "In-Person Virtual Hybrid" at bounding box center [144, 22] width 137 height 13
click at [204, 51] on select "Committed Considering Not Going" at bounding box center [144, 44] width 137 height 13
select select "2"
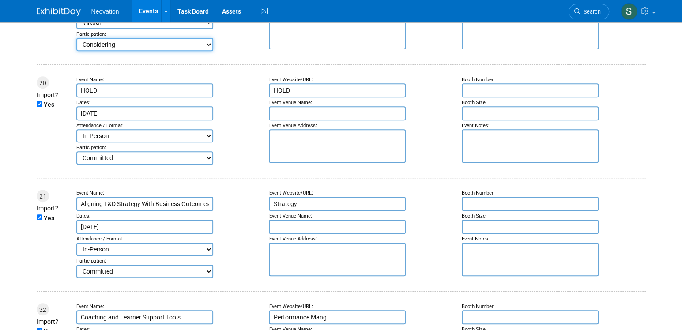
click at [76, 51] on select "Committed Considering Not Going" at bounding box center [144, 44] width 137 height 13
click at [207, 142] on select "In-Person Virtual Hybrid" at bounding box center [144, 135] width 137 height 13
select select "2"
click at [76, 142] on select "In-Person Virtual Hybrid" at bounding box center [144, 135] width 137 height 13
click at [206, 165] on select "Committed Considering Not Going" at bounding box center [144, 157] width 137 height 13
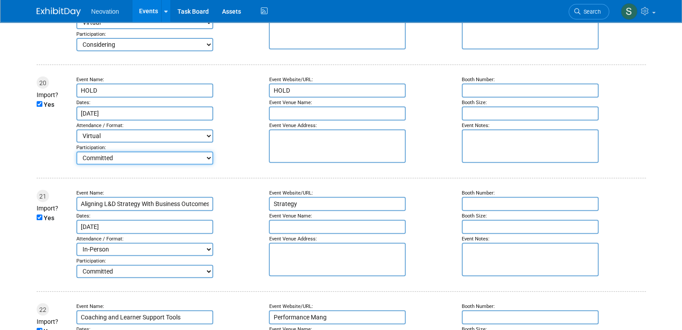
select select "2"
click at [76, 165] on select "Committed Considering Not Going" at bounding box center [144, 157] width 137 height 13
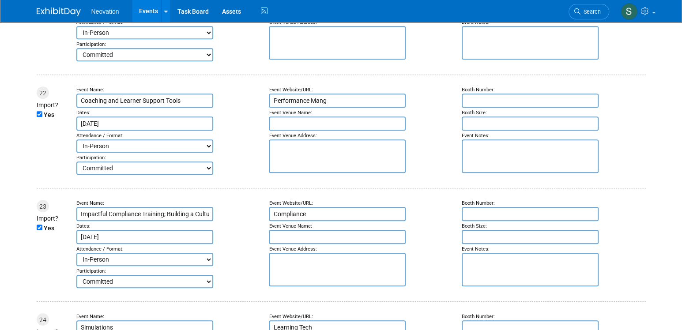
scroll to position [2470, 0]
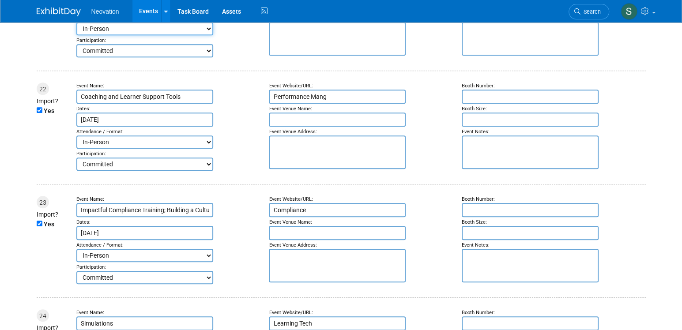
click at [209, 35] on select "In-Person Virtual Hybrid" at bounding box center [144, 28] width 137 height 13
select select "2"
click at [76, 35] on select "In-Person Virtual Hybrid" at bounding box center [144, 28] width 137 height 13
click at [205, 57] on select "Committed Considering Not Going" at bounding box center [144, 50] width 137 height 13
select select "2"
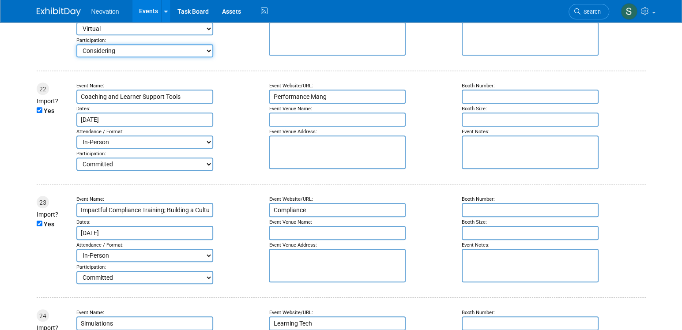
click at [76, 57] on select "Committed Considering Not Going" at bounding box center [144, 50] width 137 height 13
click at [206, 149] on select "In-Person Virtual Hybrid" at bounding box center [144, 141] width 137 height 13
select select "2"
click at [76, 149] on select "In-Person Virtual Hybrid" at bounding box center [144, 141] width 137 height 13
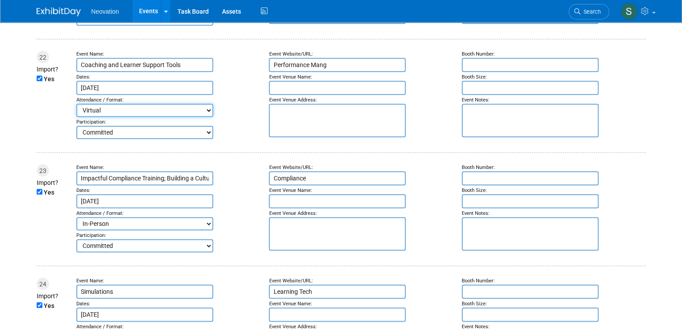
scroll to position [2603, 0]
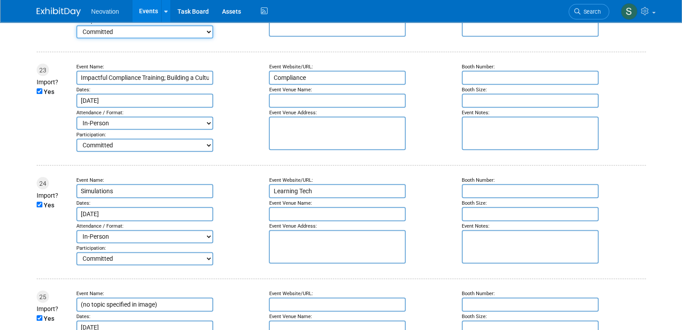
click at [206, 38] on select "Committed Considering Not Going" at bounding box center [144, 31] width 137 height 13
select select "2"
click at [76, 38] on select "Committed Considering Not Going" at bounding box center [144, 31] width 137 height 13
click at [209, 130] on select "In-Person Virtual Hybrid" at bounding box center [144, 122] width 137 height 13
select select "2"
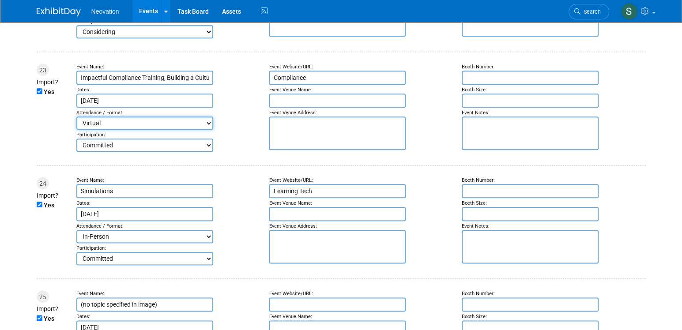
click at [76, 130] on select "In-Person Virtual Hybrid" at bounding box center [144, 122] width 137 height 13
click at [204, 152] on select "Committed Considering Not Going" at bounding box center [144, 145] width 137 height 13
select select "2"
click at [76, 152] on select "Committed Considering Not Going" at bounding box center [144, 145] width 137 height 13
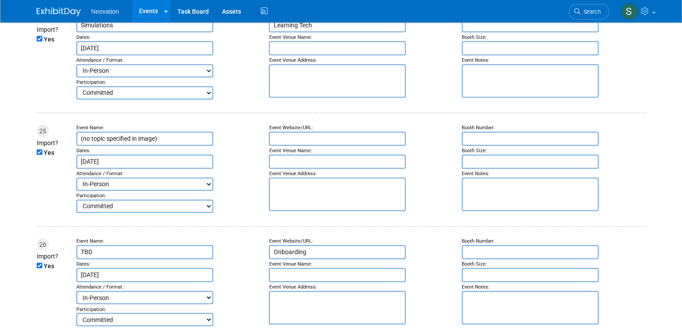
scroll to position [2779, 0]
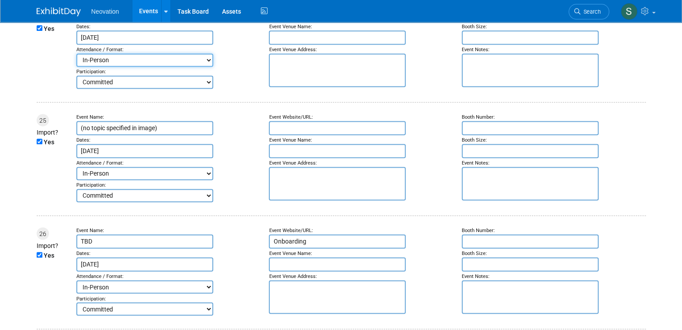
click at [207, 67] on select "In-Person Virtual Hybrid" at bounding box center [144, 59] width 137 height 13
select select "2"
click at [76, 67] on select "In-Person Virtual Hybrid" at bounding box center [144, 59] width 137 height 13
click at [206, 89] on select "Committed Considering Not Going" at bounding box center [144, 81] width 137 height 13
select select "2"
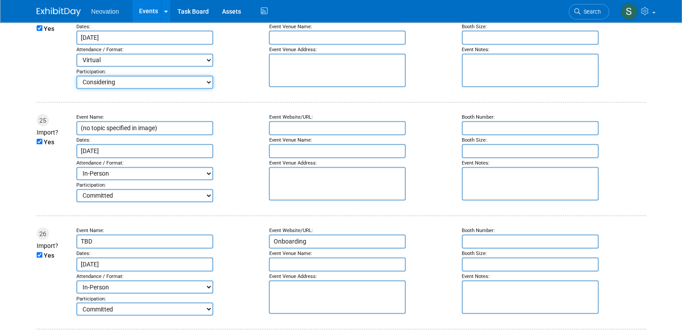
click at [76, 89] on select "Committed Considering Not Going" at bounding box center [144, 81] width 137 height 13
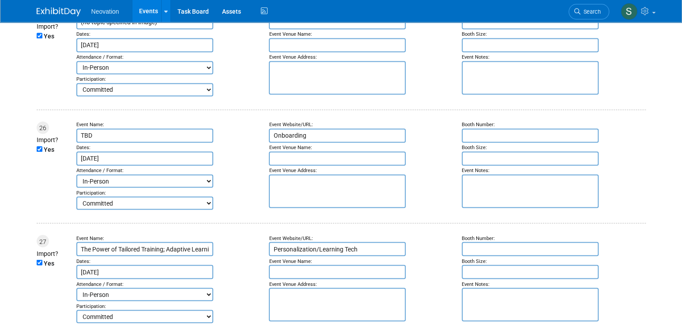
scroll to position [2911, 0]
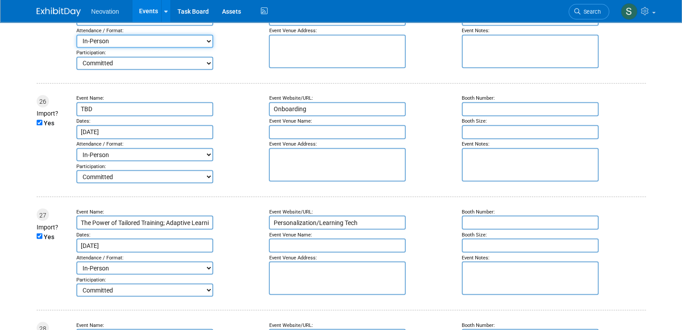
click at [205, 48] on select "In-Person Virtual Hybrid" at bounding box center [144, 40] width 137 height 13
select select "2"
click at [76, 48] on select "In-Person Virtual Hybrid" at bounding box center [144, 40] width 137 height 13
click at [208, 70] on select "Committed Considering Not Going" at bounding box center [144, 62] width 137 height 13
select select "2"
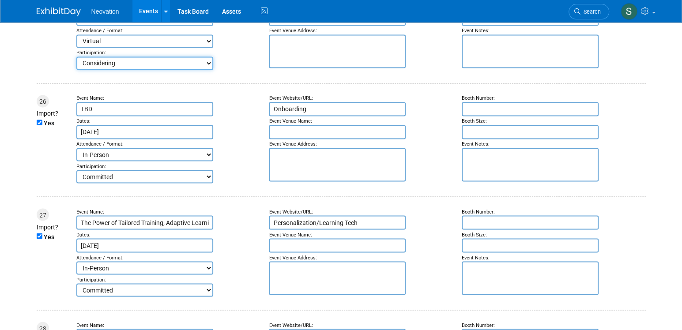
click at [76, 70] on select "Committed Considering Not Going" at bounding box center [144, 62] width 137 height 13
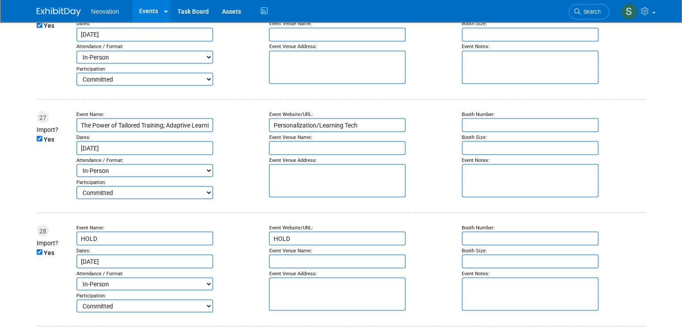
scroll to position [3044, 0]
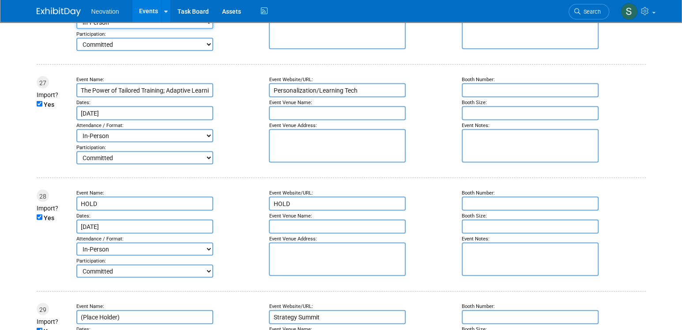
click at [205, 29] on select "In-Person Virtual Hybrid" at bounding box center [144, 21] width 137 height 13
select select "2"
click at [76, 29] on select "In-Person Virtual Hybrid" at bounding box center [144, 21] width 137 height 13
click at [208, 51] on select "Committed Considering Not Going" at bounding box center [144, 43] width 137 height 13
select select "2"
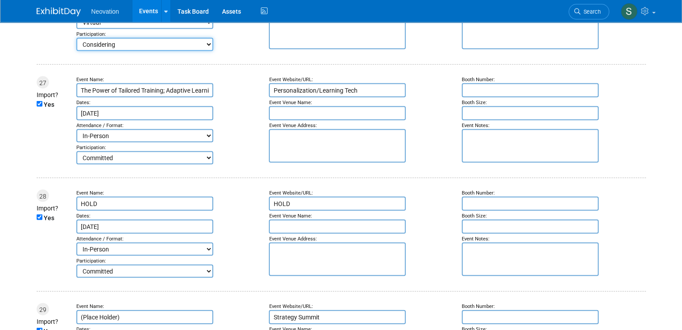
click at [76, 51] on select "Committed Considering Not Going" at bounding box center [144, 43] width 137 height 13
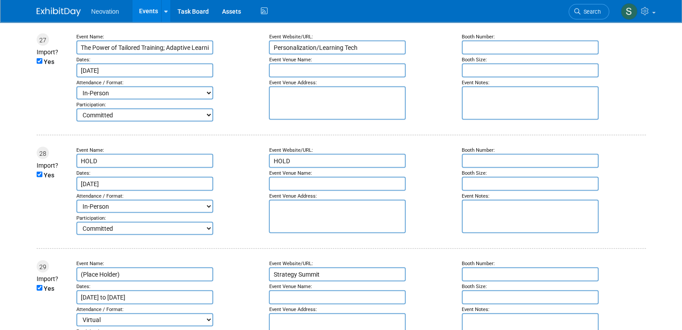
scroll to position [3132, 0]
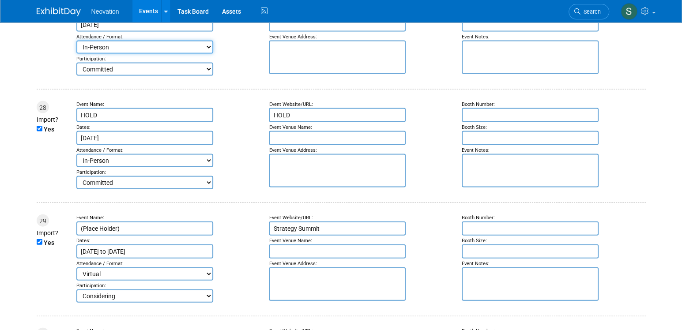
click at [207, 54] on select "In-Person Virtual Hybrid" at bounding box center [144, 47] width 137 height 13
select select "2"
click at [76, 54] on select "In-Person Virtual Hybrid" at bounding box center [144, 47] width 137 height 13
click at [206, 76] on select "Committed Considering Not Going" at bounding box center [144, 69] width 137 height 13
select select "2"
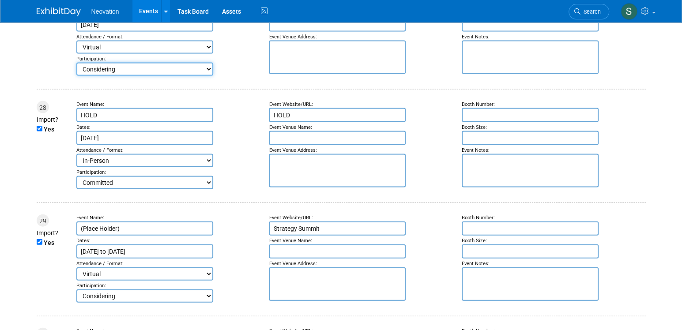
click at [76, 76] on select "Committed Considering Not Going" at bounding box center [144, 69] width 137 height 13
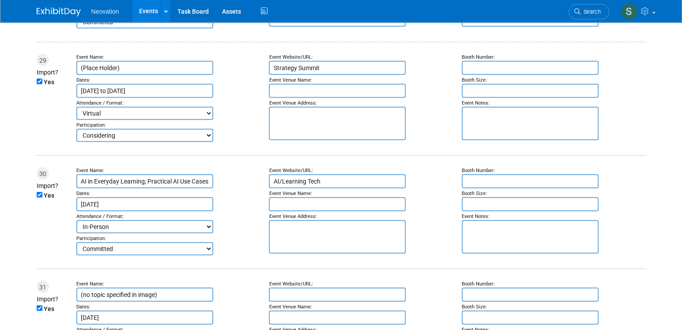
scroll to position [3308, 0]
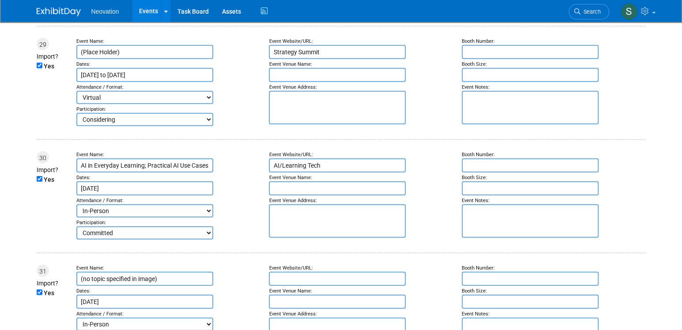
select select "2"
click at [203, 13] on select "Committed Considering Not Going" at bounding box center [144, 6] width 137 height 13
select select "2"
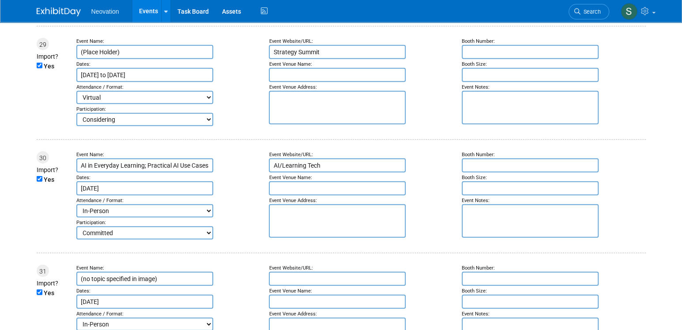
click at [76, 13] on select "Committed Considering Not Going" at bounding box center [144, 6] width 137 height 13
click at [206, 104] on select "In-Person Virtual Hybrid" at bounding box center [144, 97] width 137 height 13
click at [76, 104] on select "In-Person Virtual Hybrid" at bounding box center [144, 97] width 137 height 13
click at [206, 126] on select "Committed Considering Not Going" at bounding box center [144, 119] width 137 height 13
click at [76, 126] on select "Committed Considering Not Going" at bounding box center [144, 119] width 137 height 13
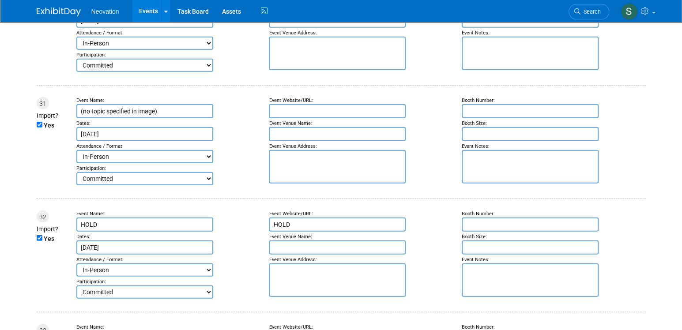
scroll to position [3485, 0]
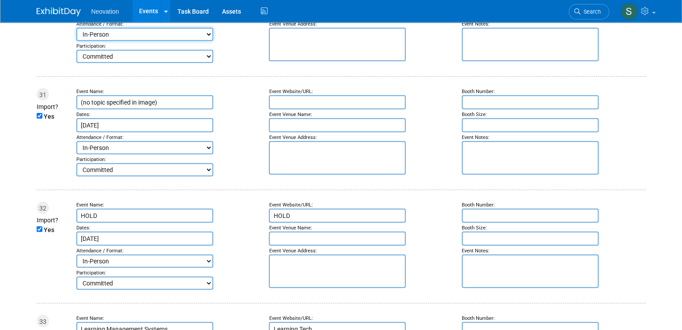
click at [210, 41] on select "In-Person Virtual Hybrid" at bounding box center [144, 34] width 137 height 13
select select "2"
click at [76, 41] on select "In-Person Virtual Hybrid" at bounding box center [144, 34] width 137 height 13
click at [203, 63] on select "Committed Considering Not Going" at bounding box center [144, 56] width 137 height 13
select select "2"
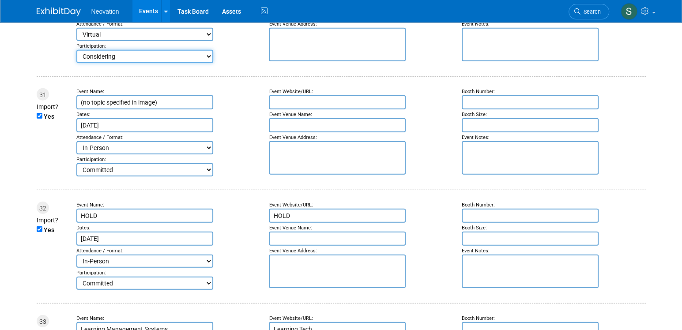
click at [76, 63] on select "Committed Considering Not Going" at bounding box center [144, 56] width 137 height 13
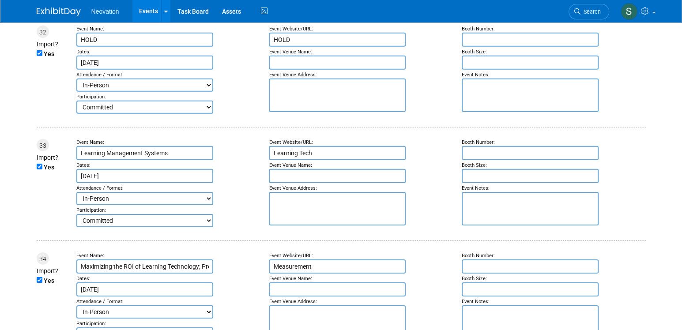
scroll to position [3661, 0]
select select "2"
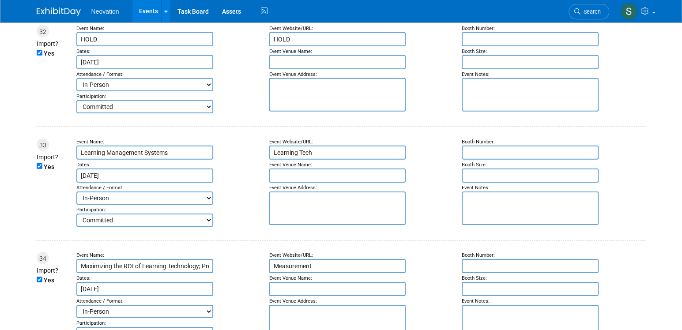
select select "2"
click at [205, 91] on select "In-Person Virtual Hybrid" at bounding box center [144, 84] width 137 height 13
select select "2"
click at [76, 91] on select "In-Person Virtual Hybrid" at bounding box center [144, 84] width 137 height 13
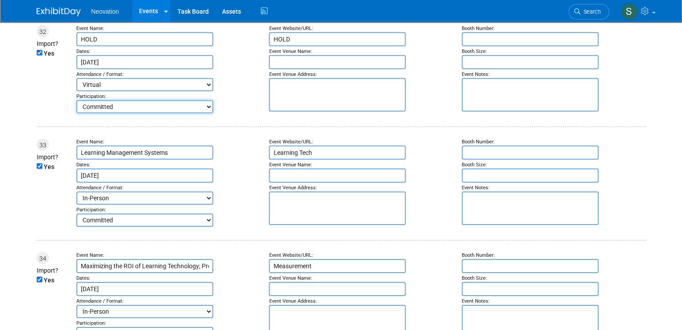
click at [209, 113] on select "Committed Considering Not Going" at bounding box center [144, 106] width 137 height 13
select select "2"
click at [76, 113] on select "Committed Considering Not Going" at bounding box center [144, 106] width 137 height 13
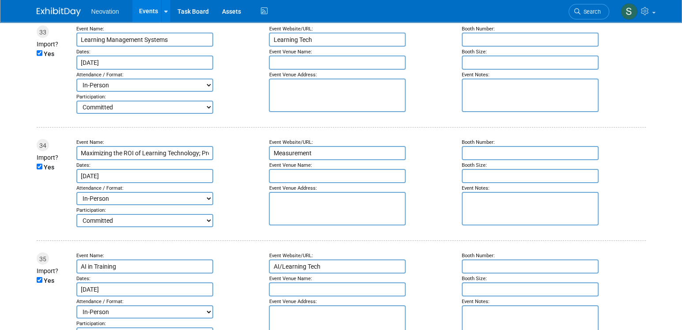
scroll to position [3794, 0]
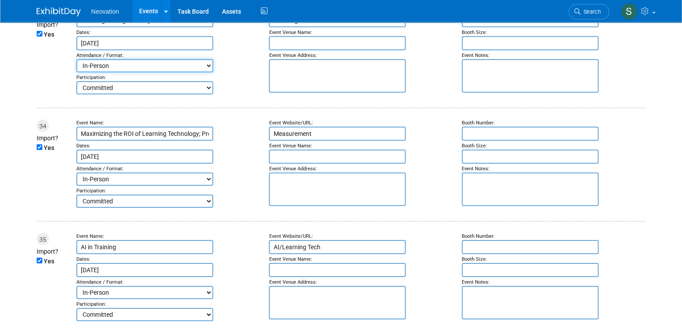
click at [206, 72] on select "In-Person Virtual Hybrid" at bounding box center [144, 65] width 137 height 13
select select "2"
click at [76, 72] on select "In-Person Virtual Hybrid" at bounding box center [144, 65] width 137 height 13
click at [207, 94] on select "Committed Considering Not Going" at bounding box center [144, 87] width 137 height 13
select select "2"
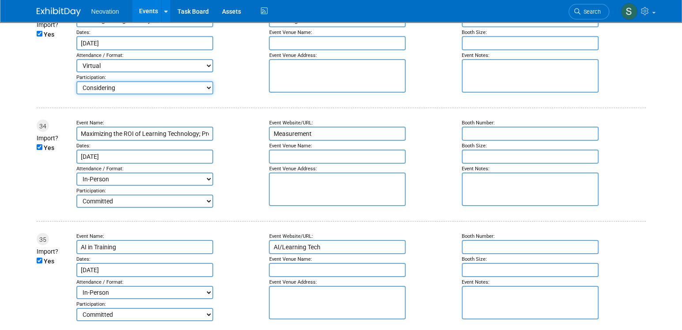
click at [76, 94] on select "Committed Considering Not Going" at bounding box center [144, 87] width 137 height 13
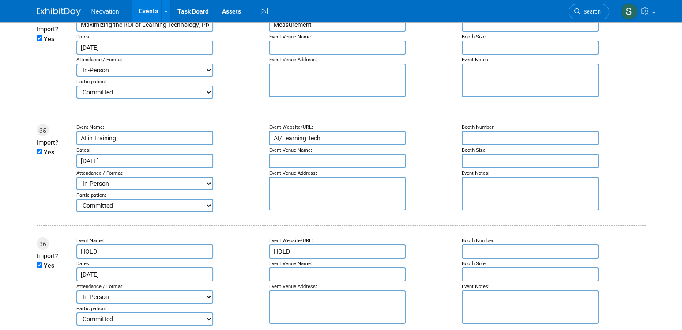
scroll to position [3926, 0]
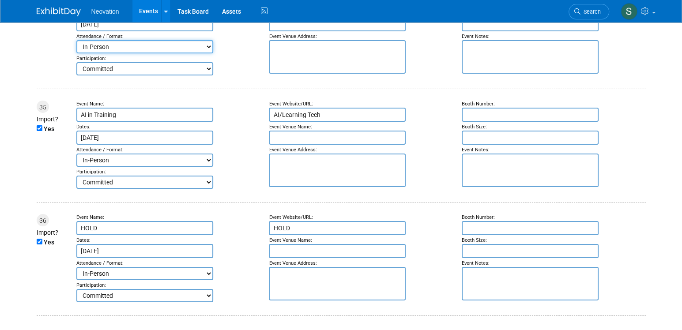
click at [206, 53] on select "In-Person Virtual Hybrid" at bounding box center [144, 46] width 137 height 13
select select "2"
click at [76, 53] on select "In-Person Virtual Hybrid" at bounding box center [144, 46] width 137 height 13
click at [211, 75] on select "Committed Considering Not Going" at bounding box center [144, 68] width 137 height 13
select select "2"
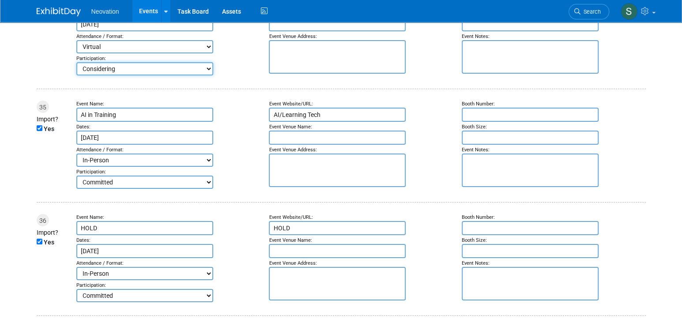
click at [76, 75] on select "Committed Considering Not Going" at bounding box center [144, 68] width 137 height 13
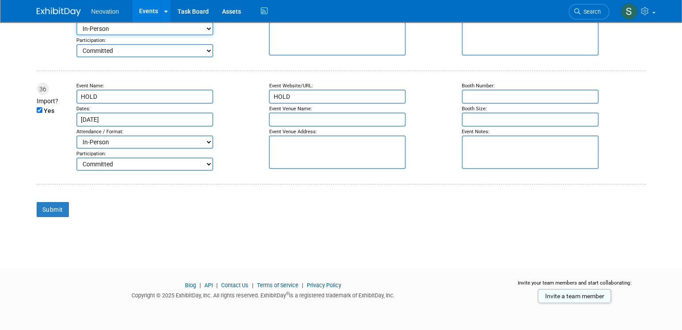
click at [208, 35] on select "In-Person Virtual Hybrid" at bounding box center [144, 28] width 137 height 13
select select "2"
click at [76, 35] on select "In-Person Virtual Hybrid" at bounding box center [144, 28] width 137 height 13
click at [205, 57] on select "Committed Considering Not Going" at bounding box center [144, 50] width 137 height 13
select select "2"
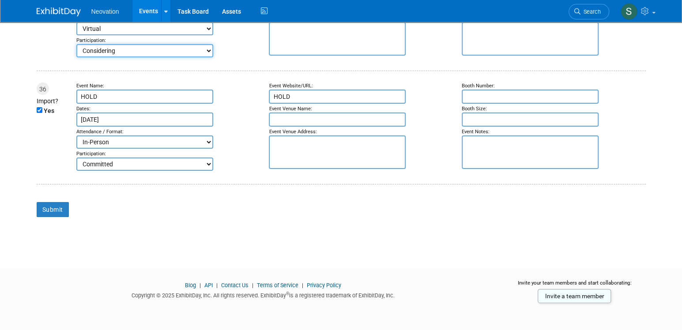
click at [76, 57] on select "Committed Considering Not Going" at bounding box center [144, 50] width 137 height 13
click at [209, 149] on select "In-Person Virtual Hybrid" at bounding box center [144, 141] width 137 height 13
select select "2"
click at [76, 149] on select "In-Person Virtual Hybrid" at bounding box center [144, 141] width 137 height 13
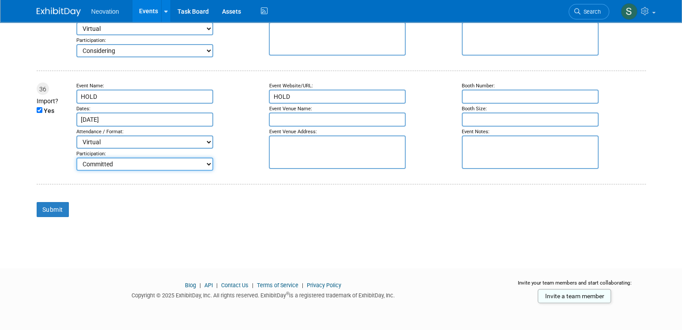
click at [203, 165] on select "Committed Considering Not Going" at bounding box center [144, 163] width 137 height 13
select select "2"
click at [76, 157] on select "Committed Considering Not Going" at bounding box center [144, 163] width 137 height 13
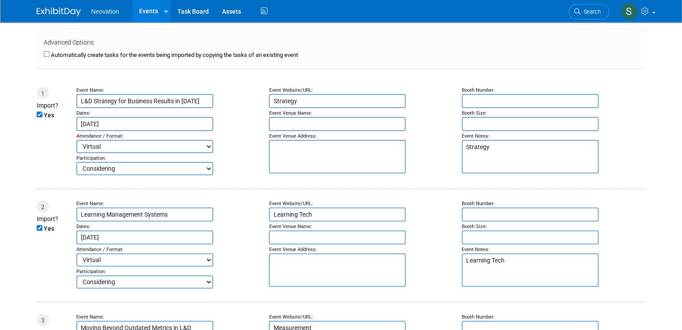
scroll to position [88, 0]
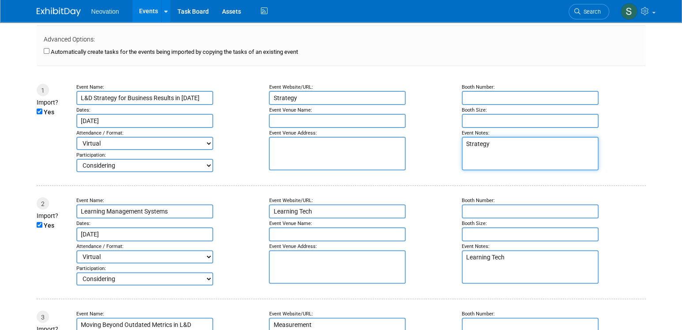
drag, startPoint x: 464, startPoint y: 146, endPoint x: 492, endPoint y: 146, distance: 28.2
click at [492, 146] on textarea "Strategy" at bounding box center [529, 154] width 137 height 34
paste textarea "Leader Talk"
type textarea "Leader Talk"
drag, startPoint x: 511, startPoint y: 262, endPoint x: 457, endPoint y: 261, distance: 53.4
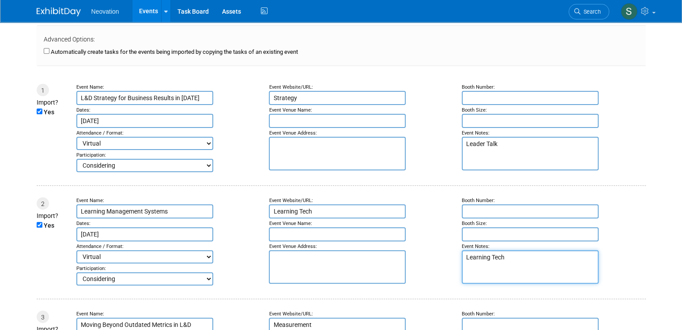
click at [457, 261] on td "Booth Number: Booth Size: Event Notes: Learning Tech" at bounding box center [549, 241] width 193 height 88
paste textarea "Showcase"
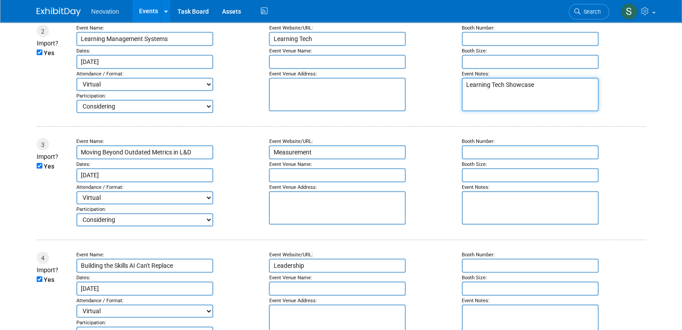
scroll to position [265, 0]
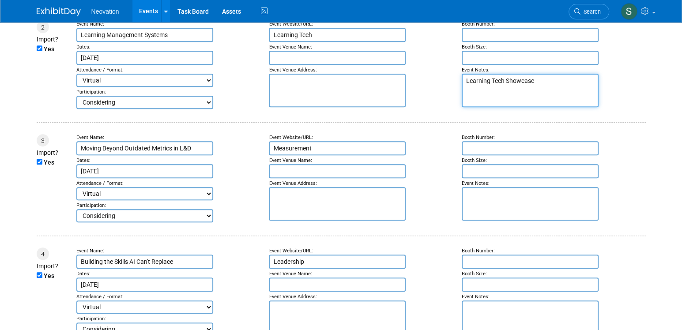
type textarea "Learning Tech Showcase"
click at [497, 203] on textarea at bounding box center [529, 204] width 137 height 34
paste textarea "Leader Talk"
type textarea "Leader Talk"
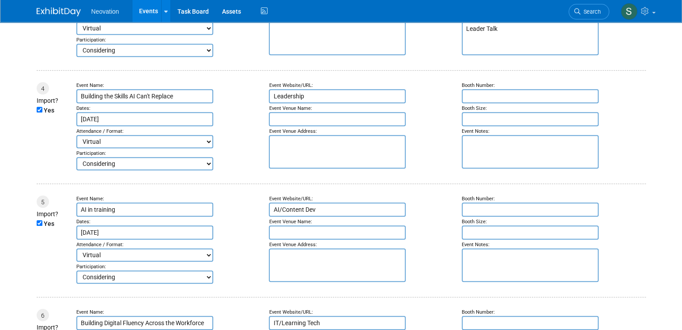
scroll to position [441, 0]
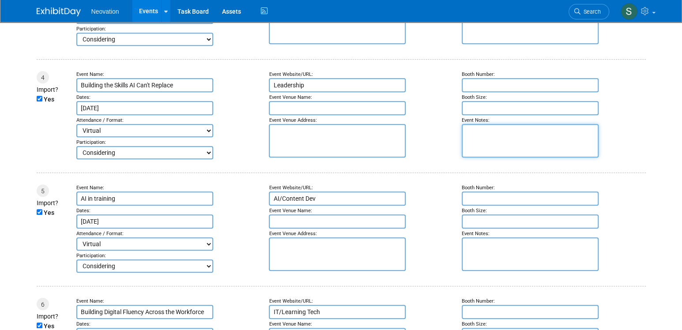
click at [513, 145] on textarea at bounding box center [529, 141] width 137 height 34
click at [498, 135] on textarea at bounding box center [529, 141] width 137 height 34
paste textarea "Leader Talk"
type textarea "Leader Talk"
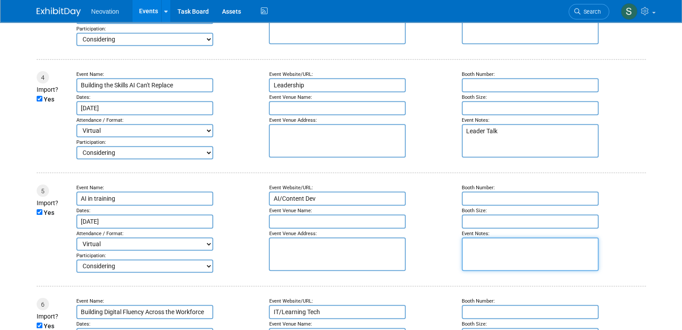
click at [507, 256] on textarea at bounding box center [529, 254] width 137 height 34
paste textarea "Learning Tech Showcase"
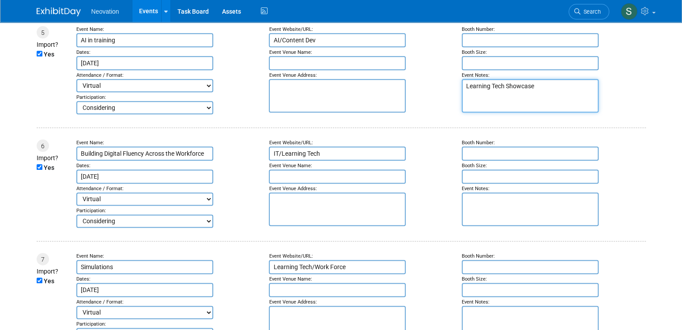
scroll to position [618, 0]
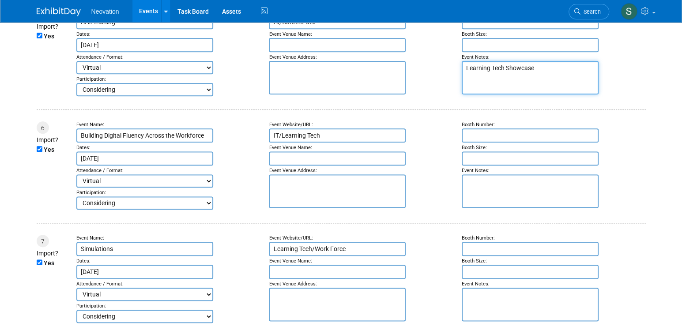
type textarea "Learning Tech Showcase"
click at [481, 200] on textarea at bounding box center [529, 191] width 137 height 34
paste textarea "Leader Talk"
type textarea "Leader Talk"
click at [504, 310] on textarea at bounding box center [529, 305] width 137 height 34
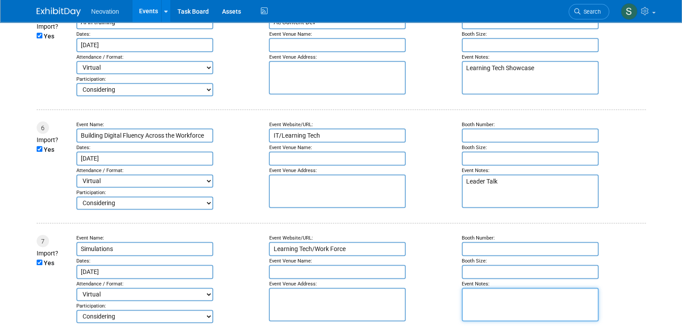
paste textarea "Learning Tech Showcase"
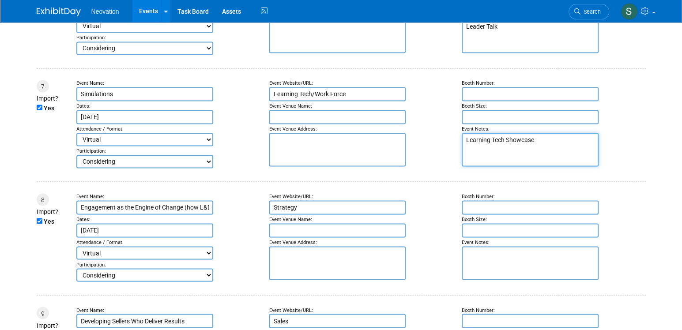
scroll to position [794, 0]
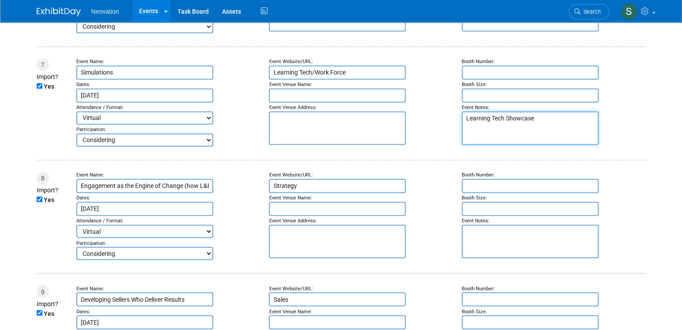
type textarea "Learning Tech Showcase"
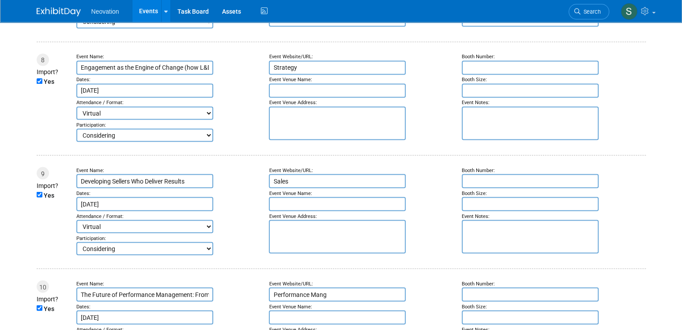
scroll to position [926, 0]
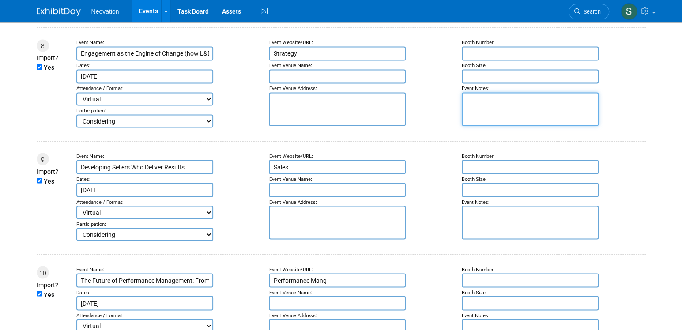
click at [494, 124] on textarea at bounding box center [529, 109] width 137 height 34
paste textarea "Conversation Series"
type textarea "Conversation Series"
click at [493, 232] on textarea at bounding box center [529, 223] width 137 height 34
paste textarea "Leader Talk"
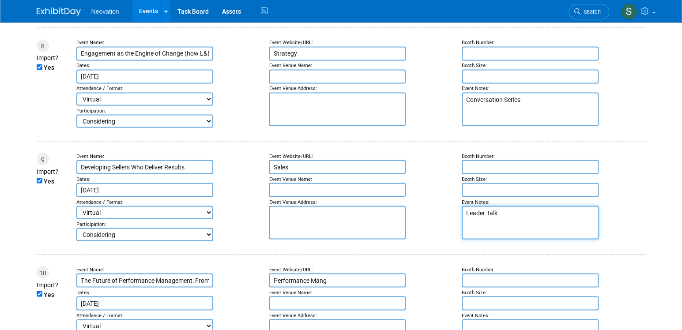
type textarea "Leader Talk"
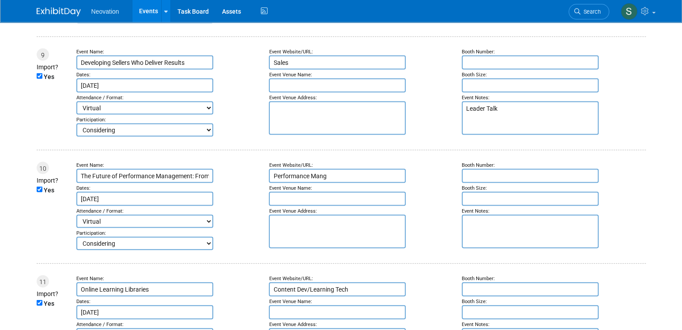
scroll to position [1059, 0]
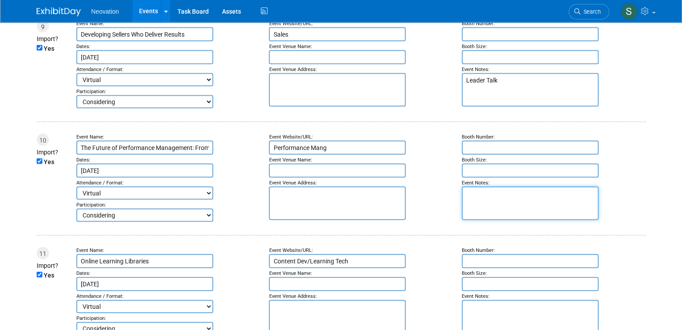
click at [505, 216] on textarea at bounding box center [529, 204] width 137 height 34
paste textarea "Leader Talk"
type textarea "Leader Talk"
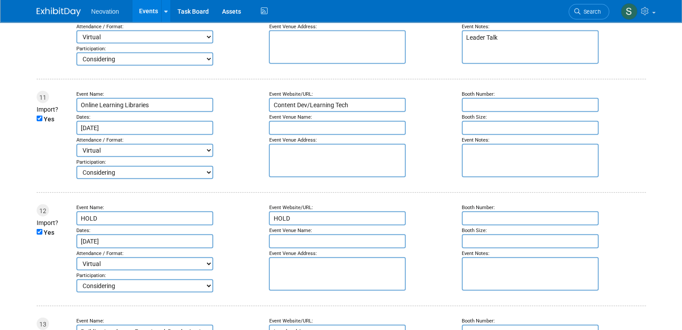
scroll to position [1235, 0]
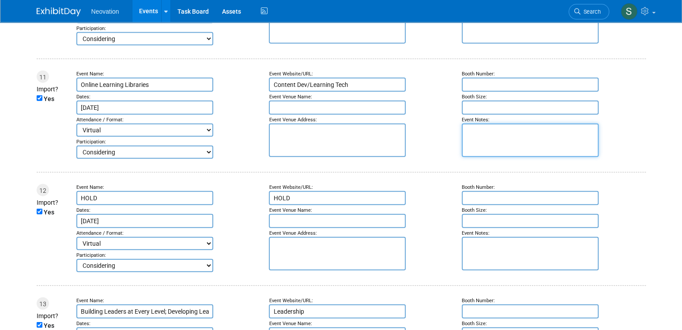
click at [494, 157] on textarea at bounding box center [529, 141] width 137 height 34
paste textarea "Learning Tech Showcase"
type textarea "Learning Tech Showcase"
click at [498, 270] on textarea at bounding box center [529, 254] width 137 height 34
paste textarea "Leader Talk"
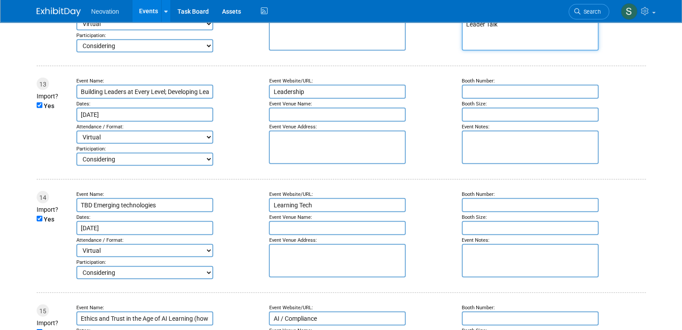
scroll to position [1456, 0]
type textarea "Leader Talk"
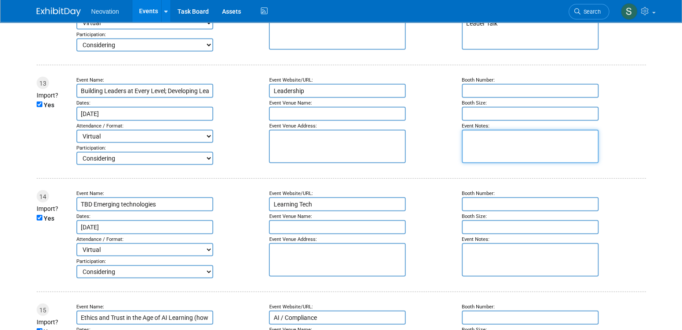
click at [494, 163] on textarea at bounding box center [529, 147] width 137 height 34
click at [512, 163] on textarea at bounding box center [529, 147] width 137 height 34
paste textarea "Leader Talk"
type textarea "Leader Talk"
click at [487, 277] on textarea at bounding box center [529, 260] width 137 height 34
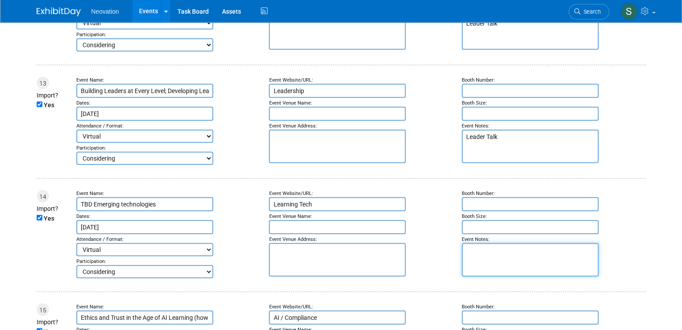
paste textarea "Learning Tech Showcase"
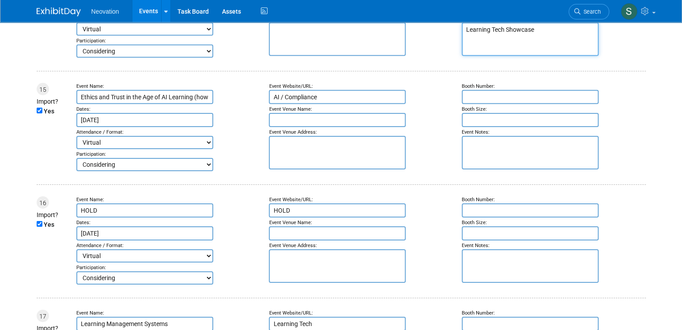
scroll to position [1720, 0]
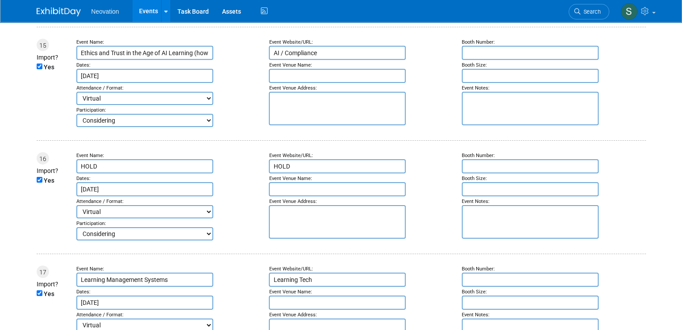
type textarea "Learning Tech Showcase"
click at [491, 125] on textarea at bounding box center [529, 109] width 137 height 34
paste textarea "Conversation Series"
type textarea "Conversation Series"
click at [491, 239] on textarea at bounding box center [529, 222] width 137 height 34
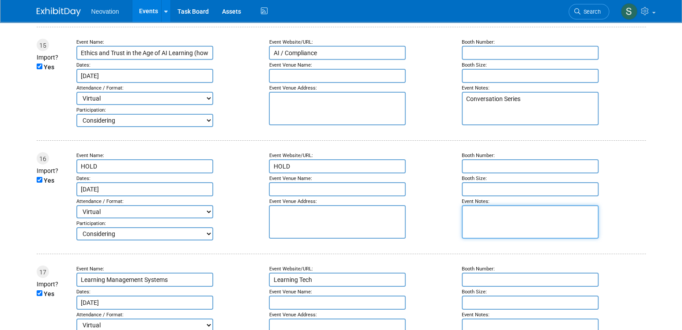
paste textarea "Leader Talk"
type textarea "Leader Talk"
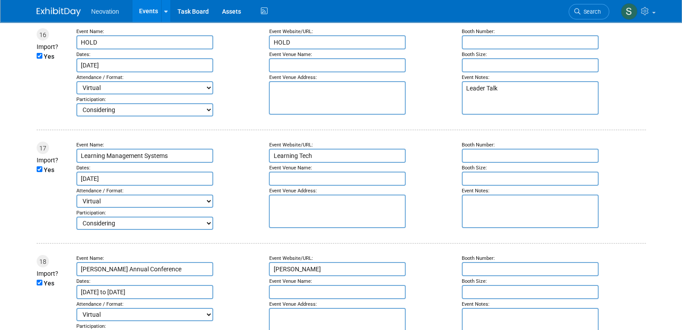
scroll to position [1853, 0]
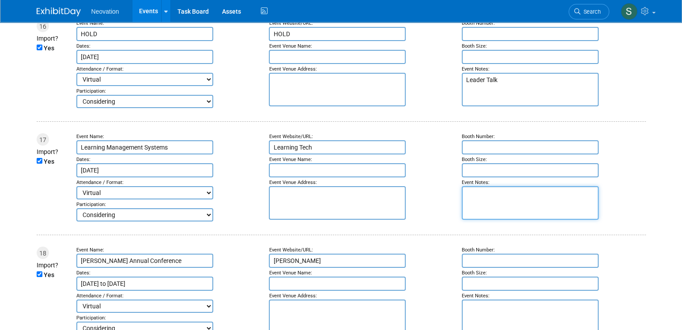
click at [493, 220] on textarea at bounding box center [529, 203] width 137 height 34
paste textarea "Learning Tech Showcase"
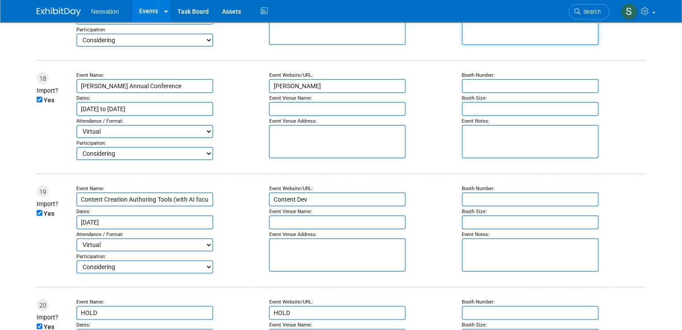
scroll to position [2029, 0]
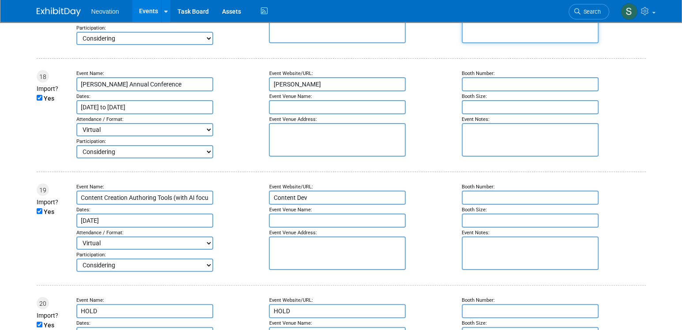
type textarea "Learning Tech Showcase"
click at [493, 157] on textarea at bounding box center [529, 140] width 137 height 34
click at [35, 131] on div "Bulk Upload your Events 36 Events processed from the spreadsheet that you uploa…" at bounding box center [341, 137] width 622 height 4288
click at [38, 101] on input "Yes" at bounding box center [40, 98] width 6 height 6
checkbox input "false"
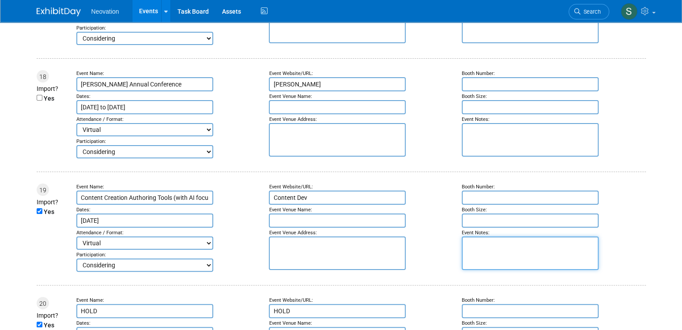
click at [502, 270] on textarea at bounding box center [529, 253] width 137 height 34
paste textarea "Learning Tech Showcase"
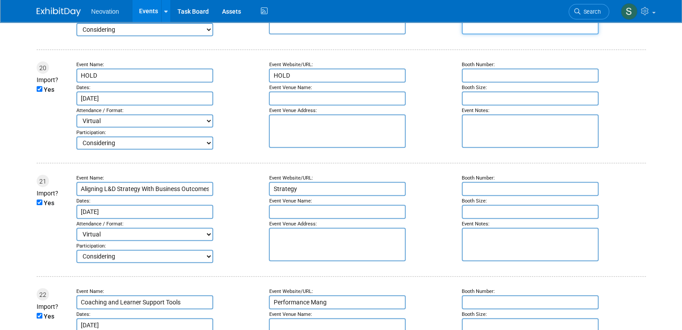
scroll to position [2294, 0]
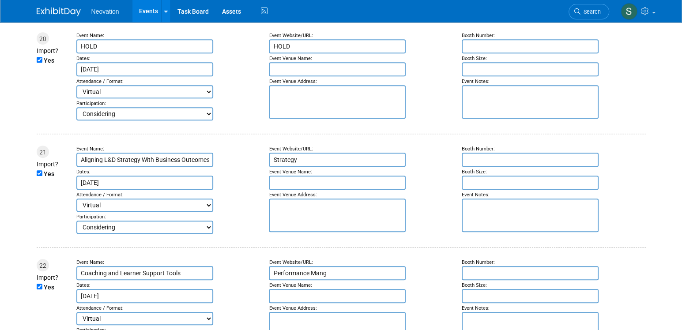
type textarea "Learning Tech Showcase"
click at [494, 119] on textarea at bounding box center [529, 102] width 137 height 34
paste textarea "Learning Tech Showcase"
type textarea "Learning Tech Showcase"
click at [502, 232] on textarea at bounding box center [529, 215] width 137 height 34
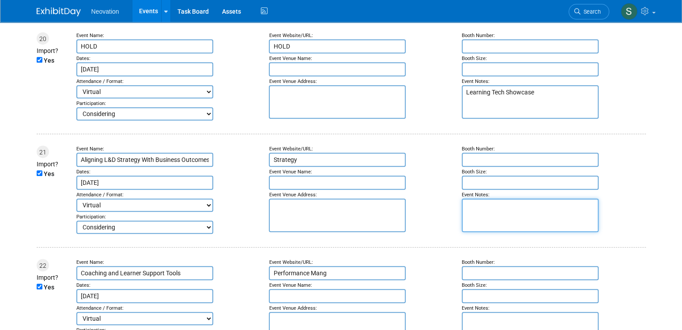
paste textarea "Learning Tech Showcase"
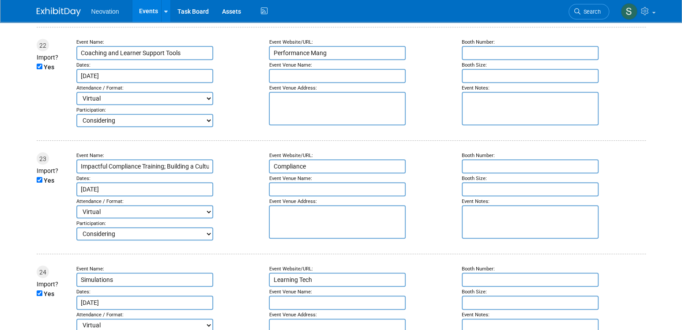
scroll to position [2514, 0]
type textarea "Learning Tech Showcase"
click at [491, 125] on textarea at bounding box center [529, 108] width 137 height 34
paste textarea "Leader Talk"
type textarea "Leader Talk"
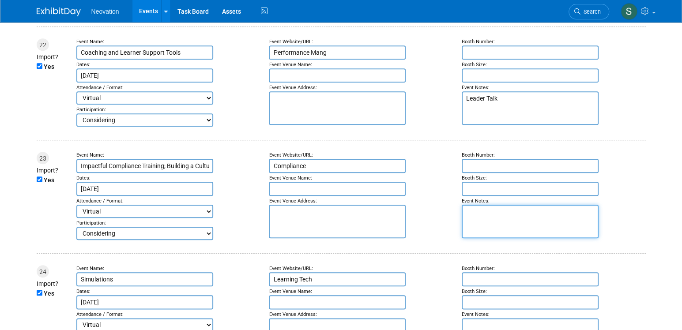
click at [501, 238] on textarea at bounding box center [529, 222] width 137 height 34
paste textarea "Learning Tech Showcase"
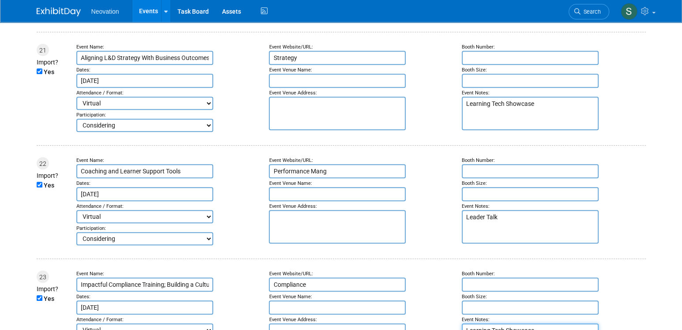
scroll to position [2382, 0]
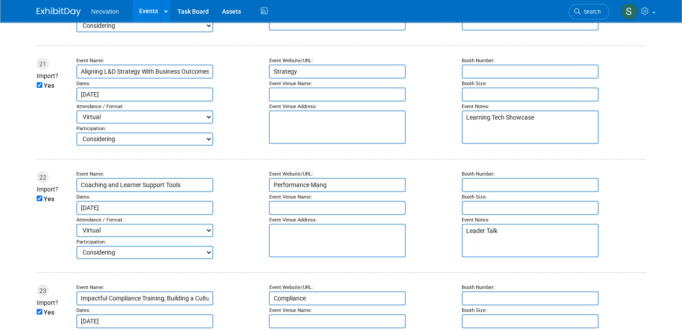
type textarea "Learning Tech Showcase"
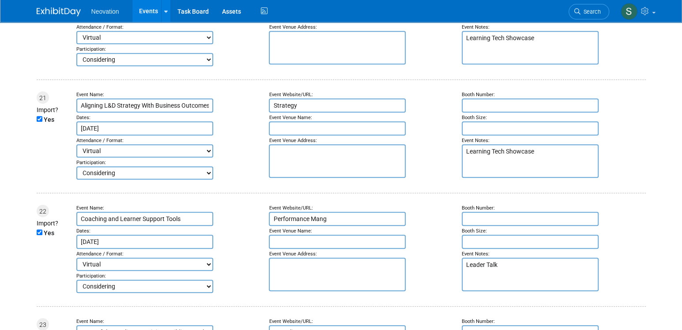
scroll to position [2426, 0]
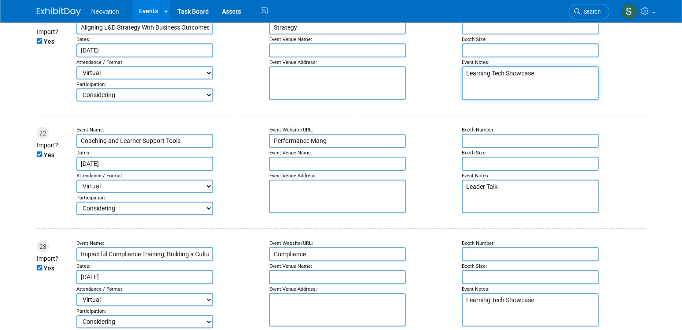
drag, startPoint x: 540, startPoint y: 119, endPoint x: 453, endPoint y: 118, distance: 87.3
click at [453, 101] on td "Booth Number: Booth Size: Event Notes: Learning Tech Showcase" at bounding box center [549, 57] width 193 height 88
paste textarea "der Talk"
type textarea "Leader Talk"
drag, startPoint x: 512, startPoint y: 228, endPoint x: 454, endPoint y: 230, distance: 57.4
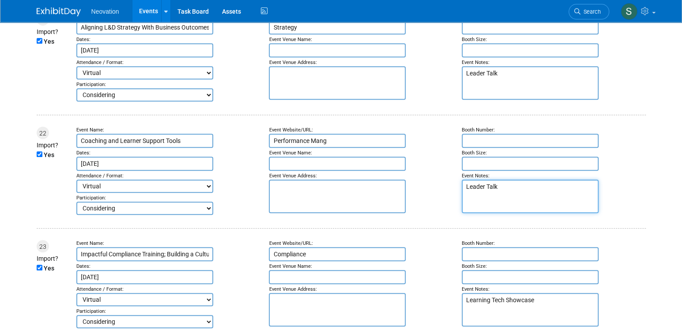
click at [454, 215] on td "Booth Number: Booth Size: Event Notes: Leader Talk" at bounding box center [549, 171] width 193 height 88
paste textarea "rning Tech Showcase"
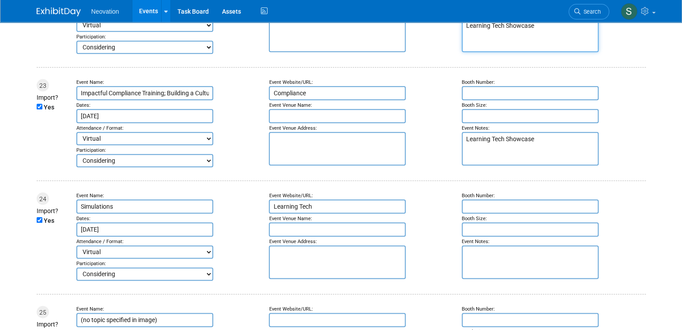
scroll to position [2603, 0]
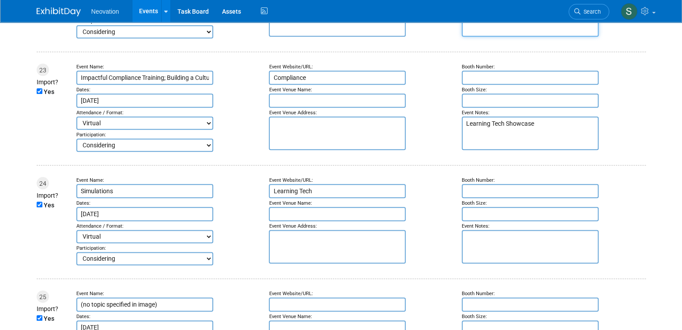
type textarea "Learning Tech Showcase"
drag, startPoint x: 540, startPoint y: 168, endPoint x: 447, endPoint y: 172, distance: 92.7
click at [447, 152] on tr "23 Import? Yes Event Name: Impactful Compliance Training; Building a Culture of…" at bounding box center [341, 108] width 609 height 88
paste textarea "der Talk"
type textarea "Leader Talk"
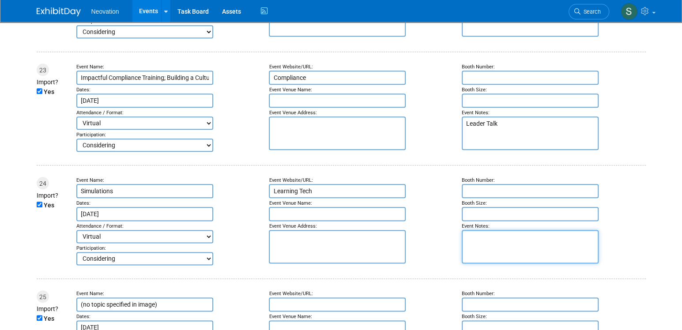
click at [497, 263] on textarea at bounding box center [529, 247] width 137 height 34
paste textarea "Learning Tech Showcase"
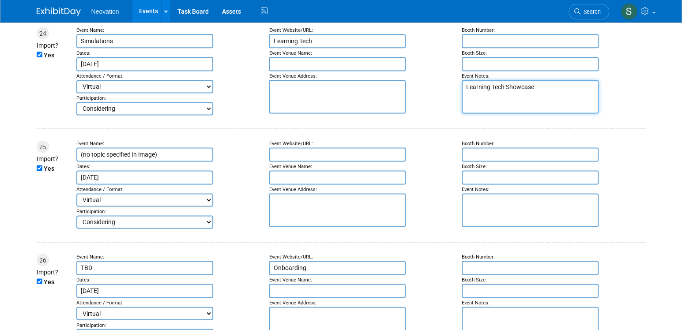
scroll to position [2823, 0]
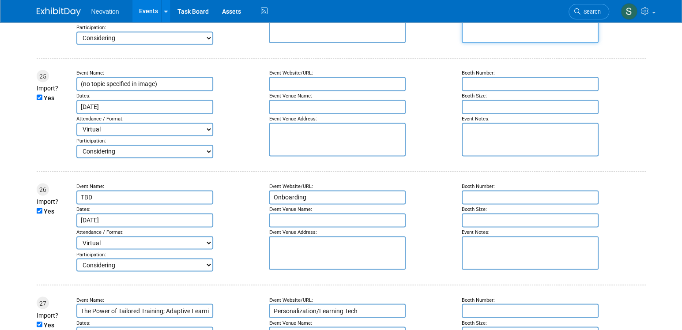
type textarea "Learning Tech Showcase"
click at [493, 156] on textarea at bounding box center [529, 140] width 137 height 34
paste textarea "Conversation Series"
type textarea "Conversation Series"
click at [496, 270] on textarea at bounding box center [529, 253] width 137 height 34
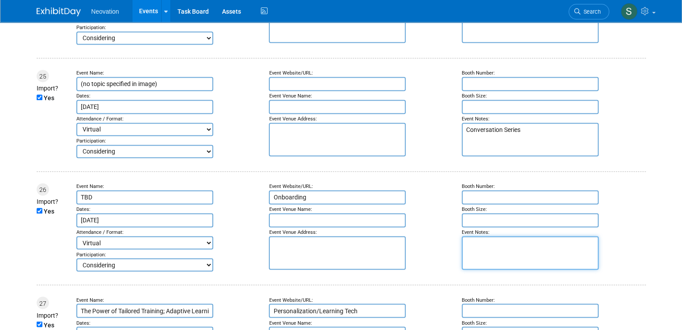
paste textarea "Leader Talk"
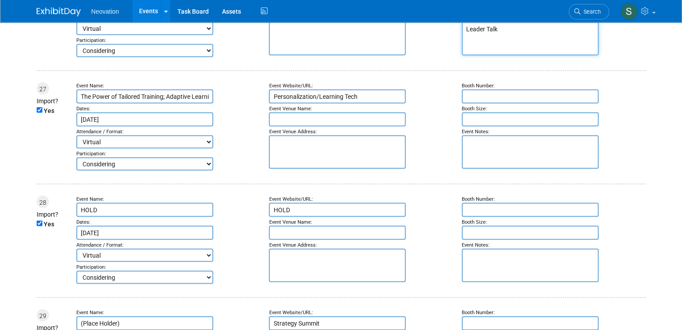
scroll to position [3044, 0]
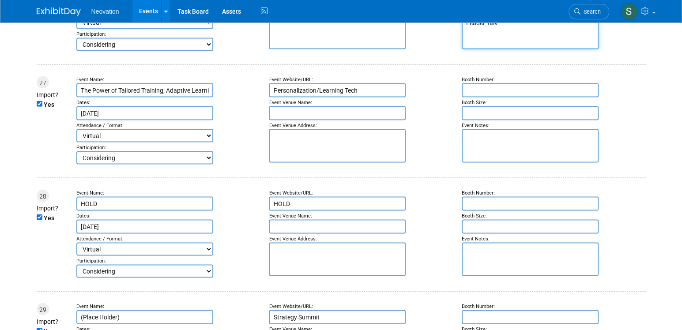
type textarea "Leader Talk"
click at [506, 162] on textarea at bounding box center [529, 146] width 137 height 34
paste textarea "Learning Tech Showcase"
type textarea "Learning Tech Showcase"
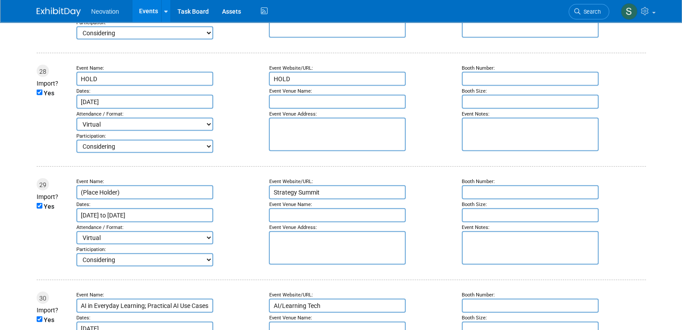
scroll to position [3176, 0]
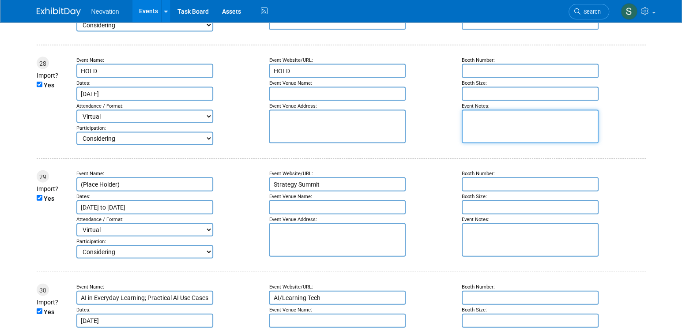
click at [494, 143] on textarea at bounding box center [529, 127] width 137 height 34
paste textarea "Leader Talk"
type textarea "Leader Talk"
click at [493, 257] on textarea at bounding box center [529, 240] width 137 height 34
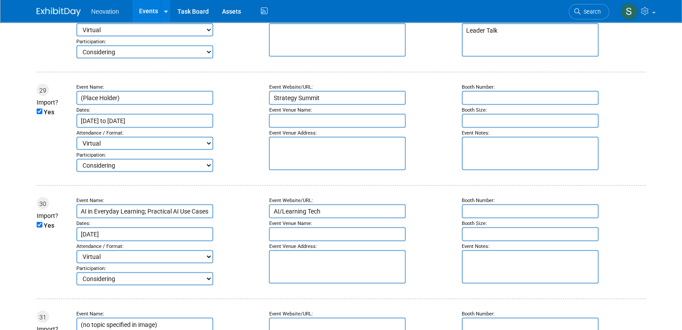
scroll to position [3308, 0]
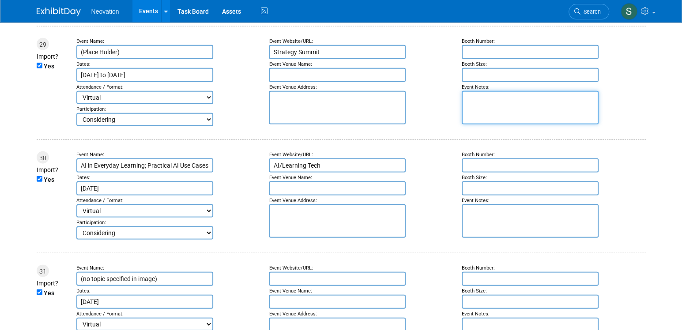
click at [494, 124] on textarea at bounding box center [529, 108] width 137 height 34
paste textarea "Strategy Summit"
type textarea "Strategy Summit"
click at [491, 238] on textarea at bounding box center [529, 221] width 137 height 34
paste textarea "Leader Talk"
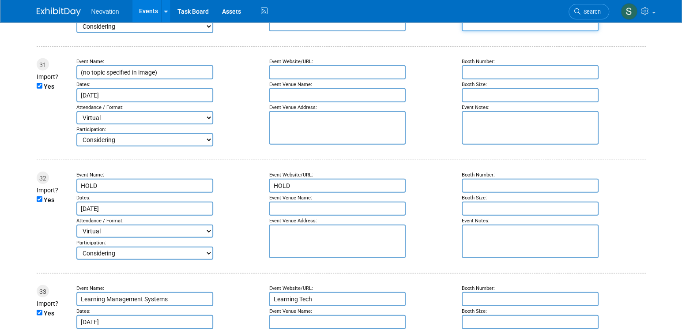
scroll to position [3529, 0]
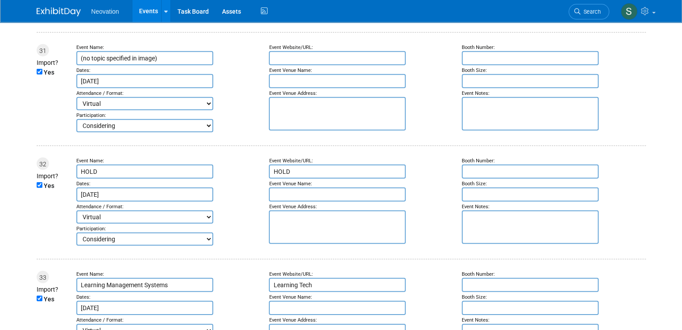
type textarea "Leader Talk"
click at [518, 131] on textarea at bounding box center [529, 114] width 137 height 34
paste textarea "Conversation Series"
type textarea "Conversation Series"
click at [499, 244] on textarea at bounding box center [529, 227] width 137 height 34
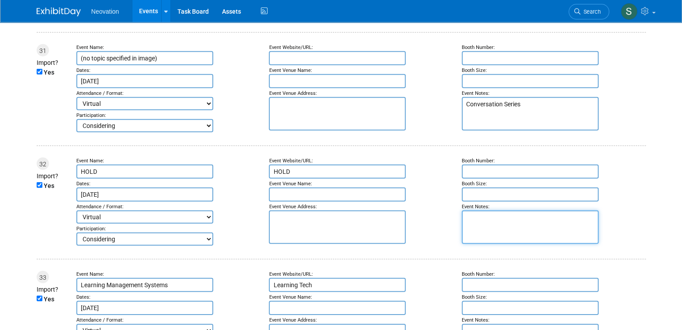
paste textarea "Leader Talk"
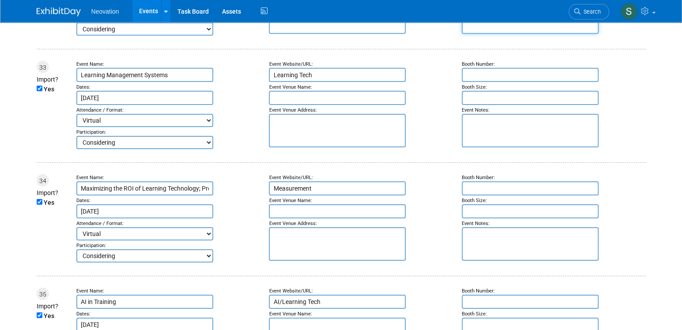
scroll to position [3749, 0]
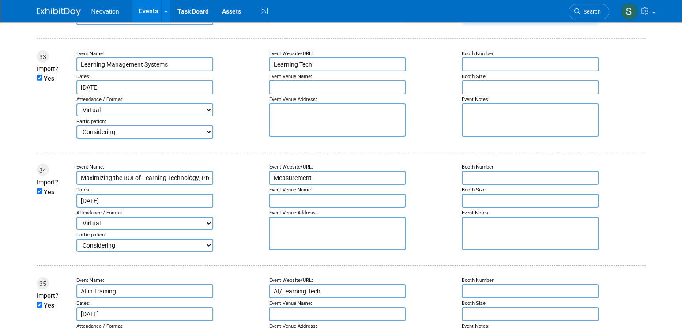
type textarea "Leader Talk"
click at [519, 137] on textarea at bounding box center [529, 120] width 137 height 34
paste textarea "Learning Tech Showcase"
type textarea "Learning Tech Showcase"
click at [504, 250] on textarea at bounding box center [529, 234] width 137 height 34
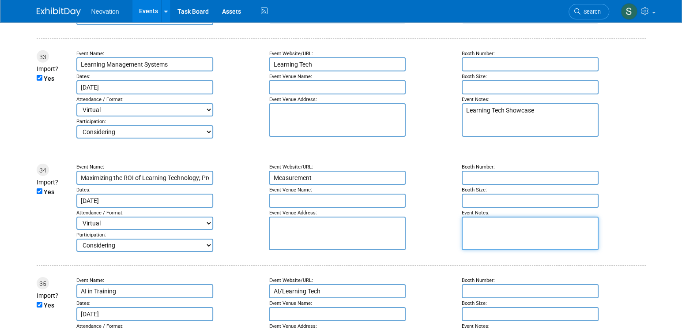
paste textarea "Leader Talk"
type textarea "Leader Talk"
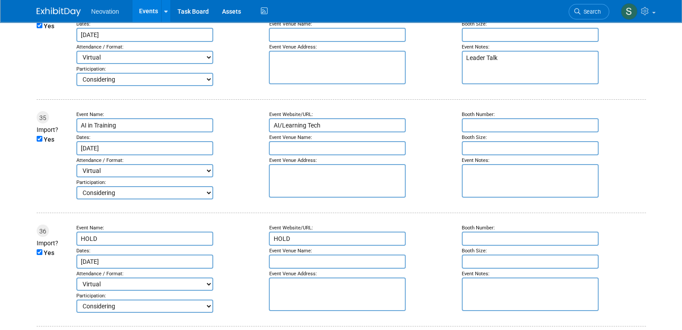
scroll to position [3926, 0]
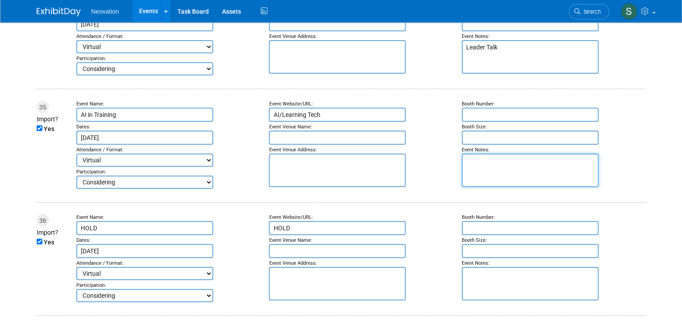
click at [500, 187] on textarea at bounding box center [529, 171] width 137 height 34
paste textarea "Learning Tech Showcase"
type textarea "Learning Tech Showcase"
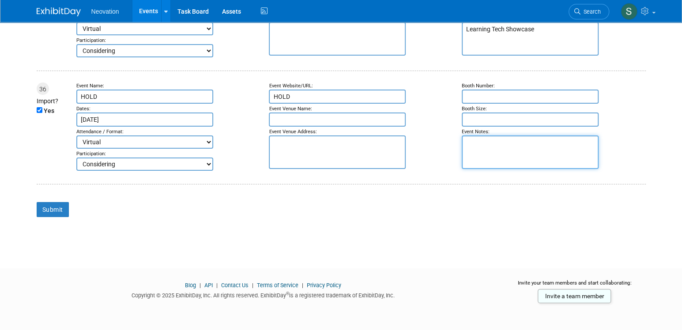
click at [503, 169] on textarea at bounding box center [529, 152] width 137 height 34
paste textarea "Leader Talk"
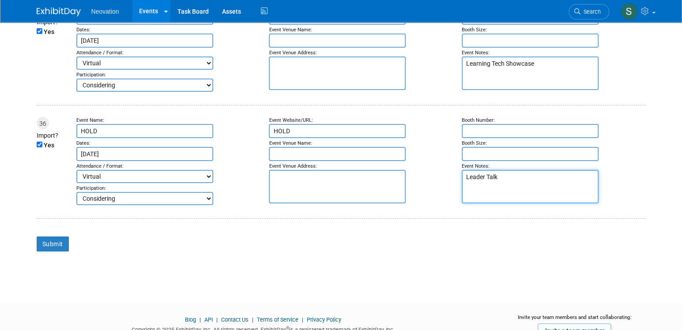
scroll to position [4129, 0]
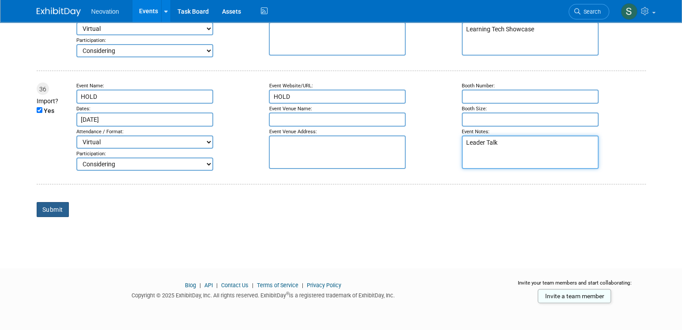
type textarea "Leader Talk"
click at [52, 209] on input "Submit" at bounding box center [53, 209] width 32 height 15
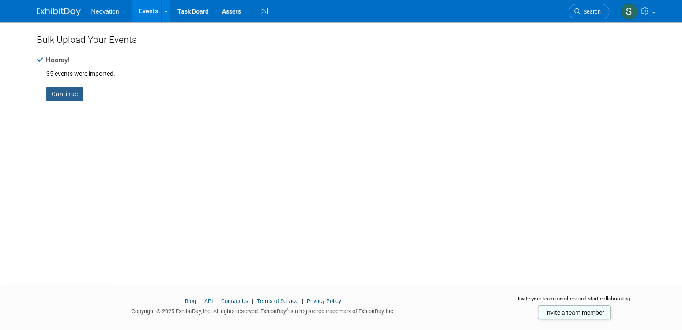
click at [68, 90] on link "Continue" at bounding box center [64, 94] width 37 height 14
